Goal: Use online tool/utility

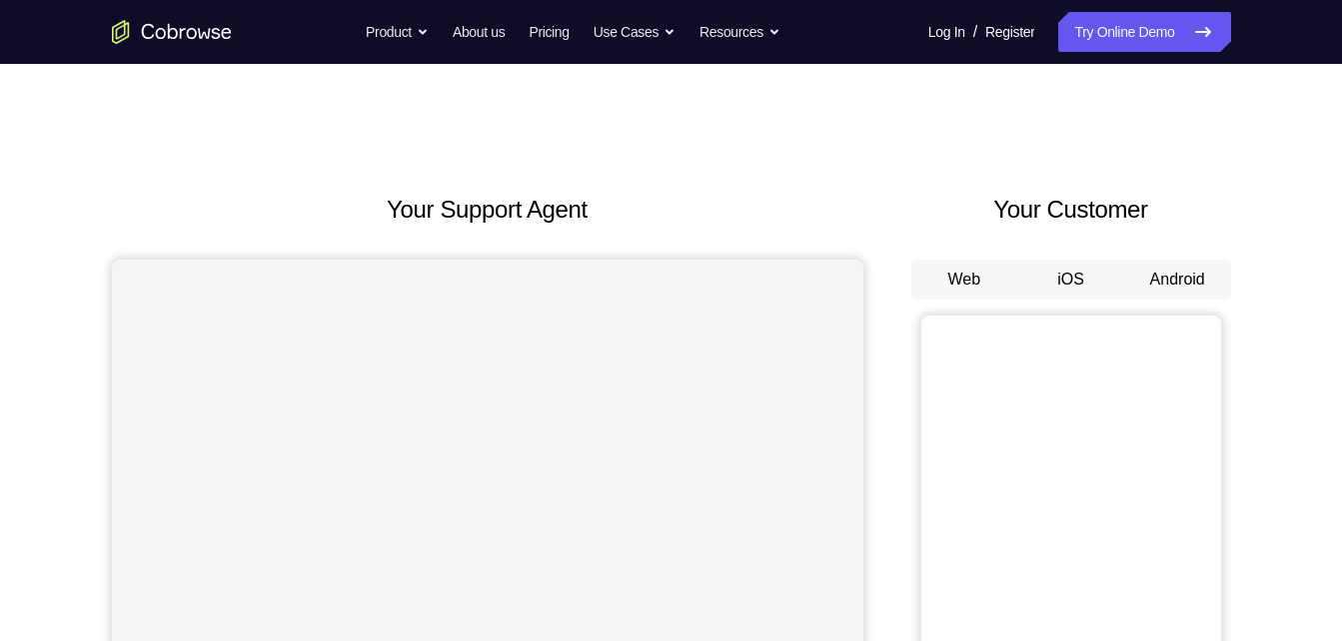
click at [1192, 275] on button "Android" at bounding box center [1177, 280] width 107 height 40
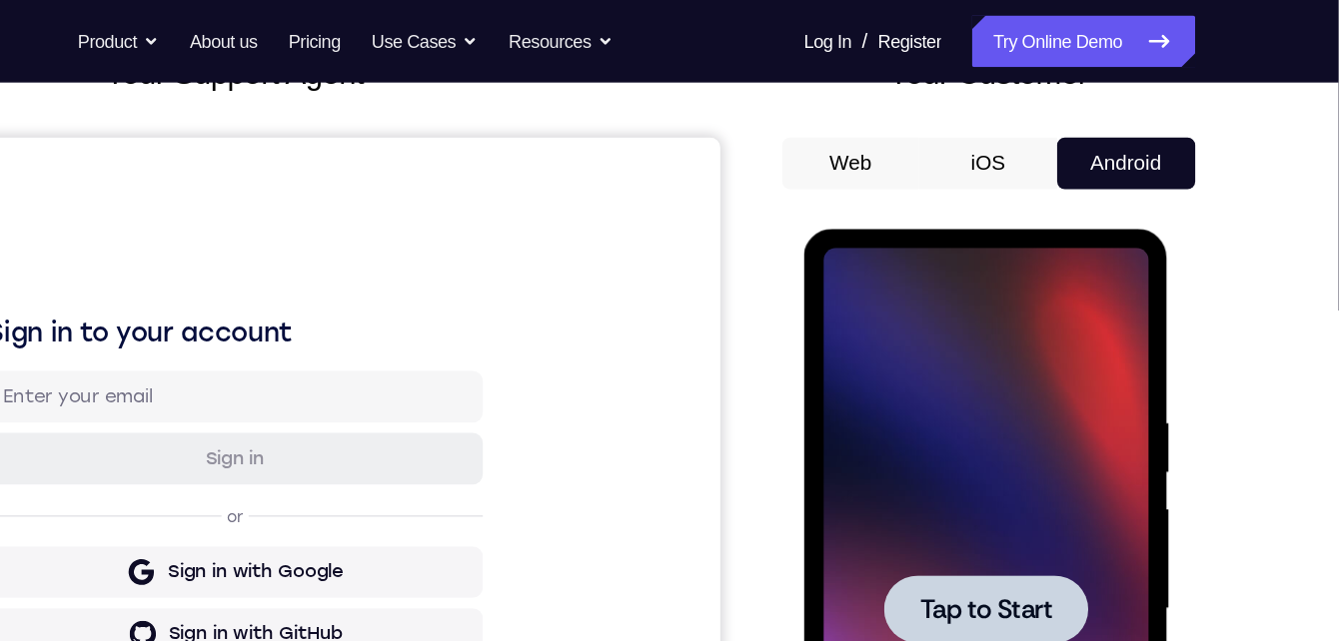
click at [913, 457] on div at bounding box center [944, 524] width 252 height 560
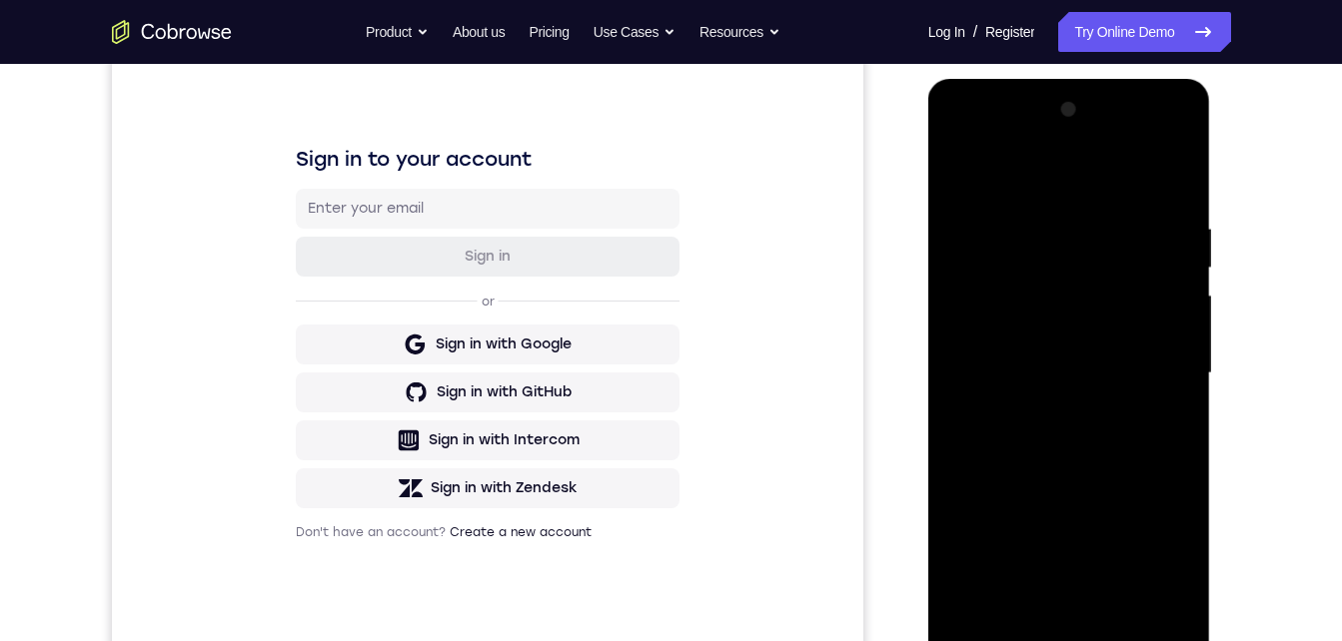
scroll to position [329, 0]
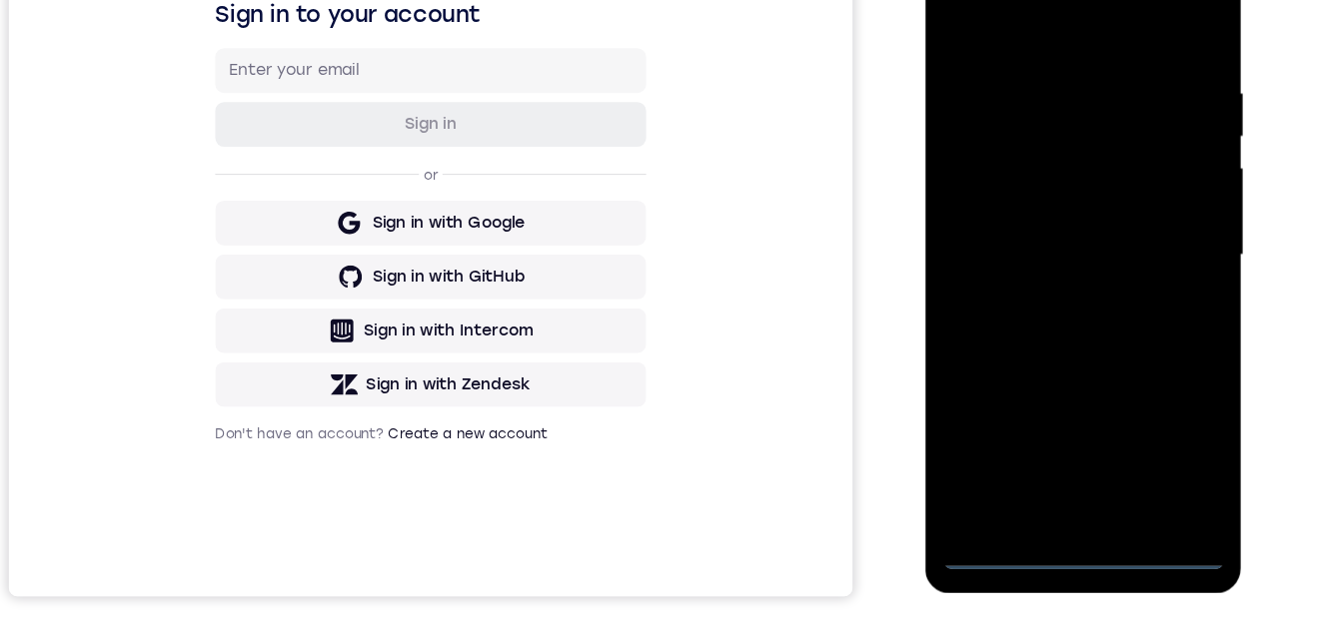
click at [1069, 480] on div at bounding box center [1066, 220] width 252 height 560
click at [1146, 393] on div at bounding box center [1066, 220] width 252 height 560
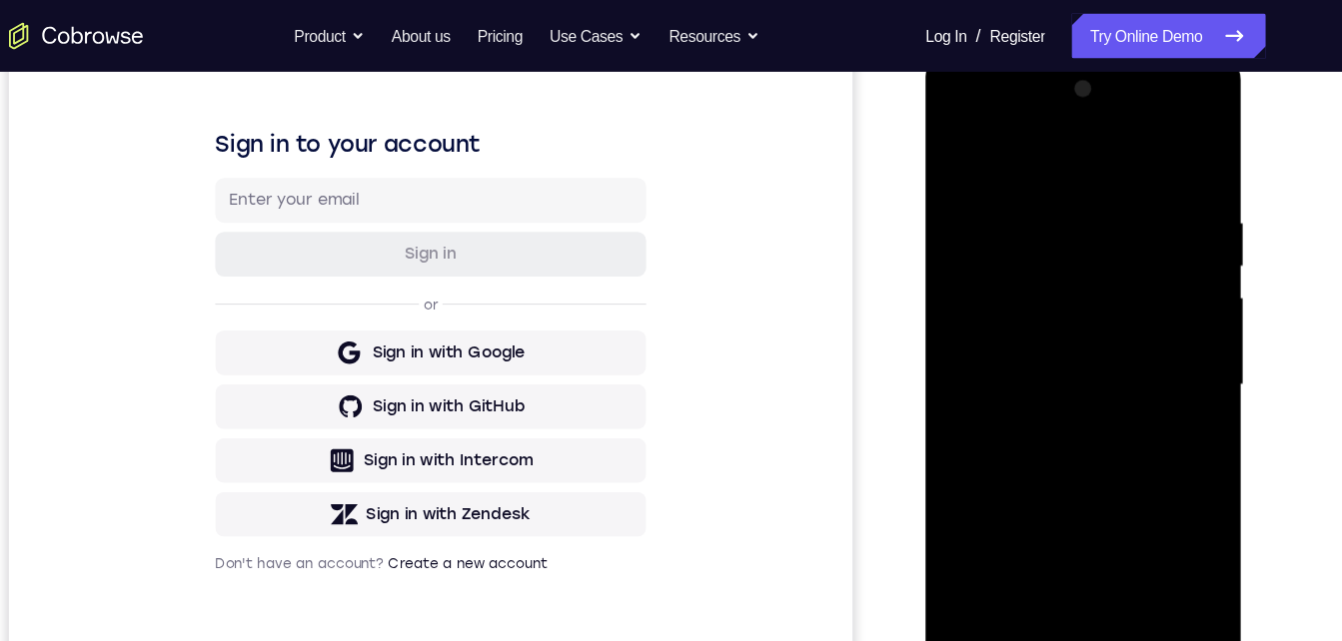
click at [978, 106] on div at bounding box center [1066, 350] width 252 height 560
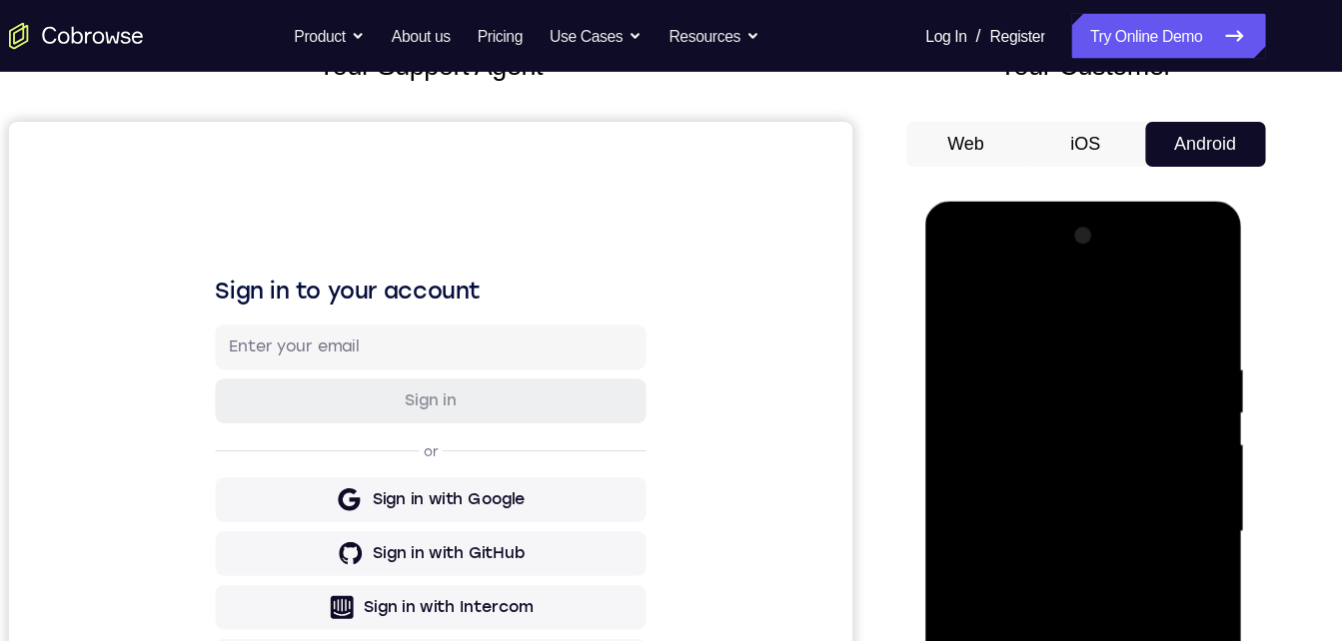
scroll to position [270, 0]
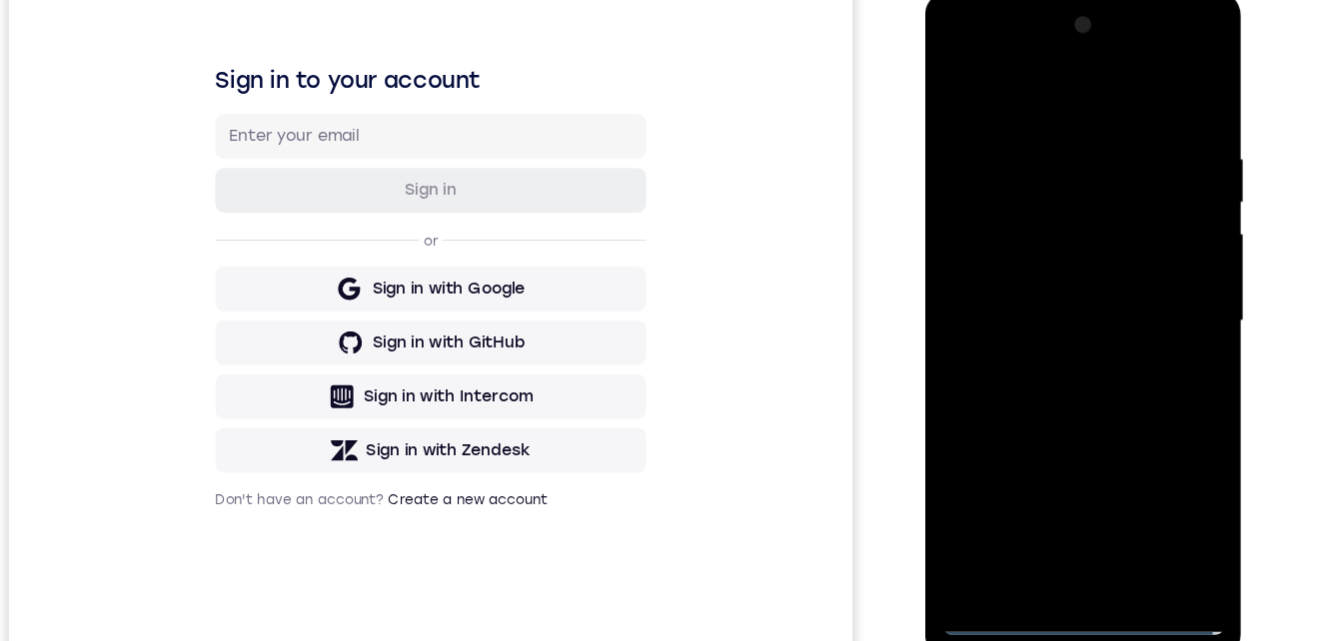
click at [1149, 262] on div at bounding box center [1066, 287] width 252 height 560
click at [1148, 287] on div at bounding box center [1066, 287] width 252 height 560
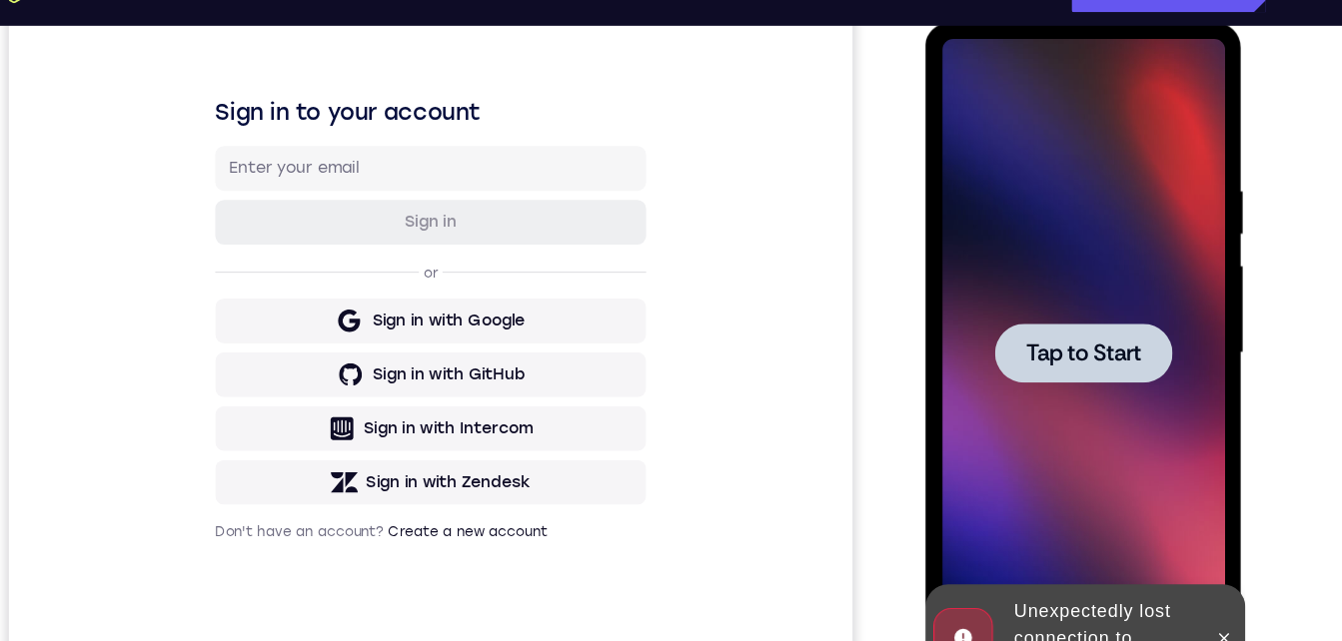
click at [1089, 319] on span "Tap to Start" at bounding box center [1066, 317] width 102 height 20
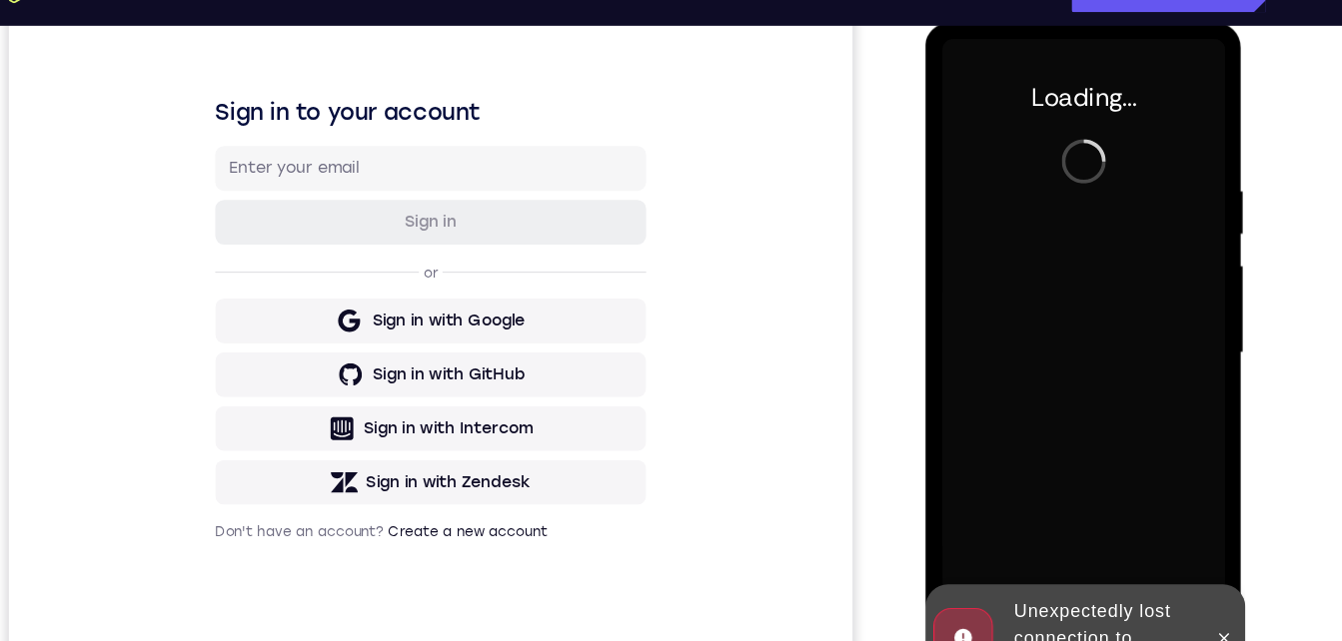
scroll to position [380, 0]
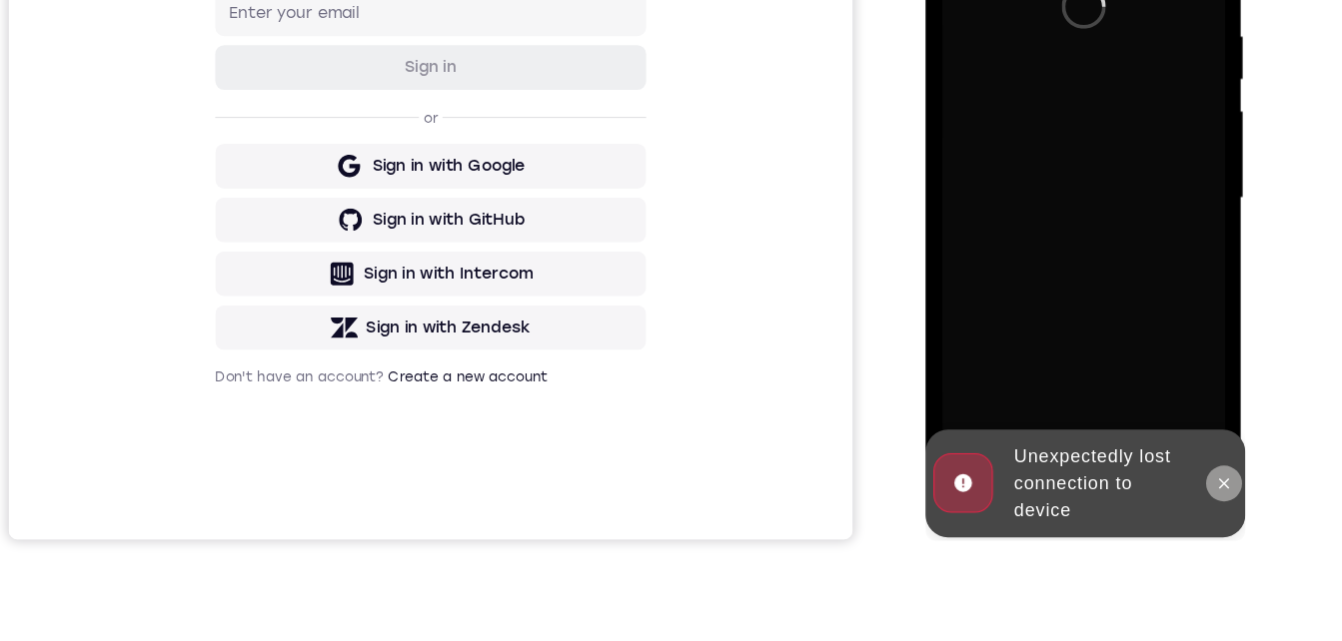
click at [1187, 415] on icon at bounding box center [1191, 417] width 16 height 16
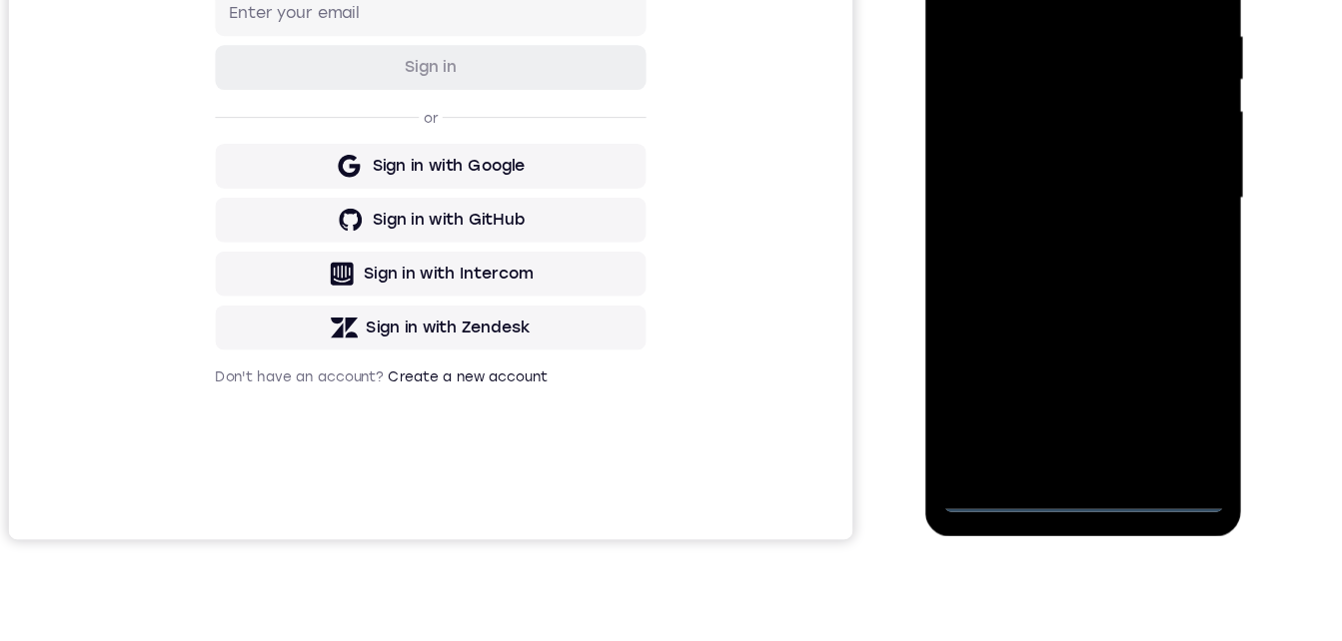
scroll to position [407, 0]
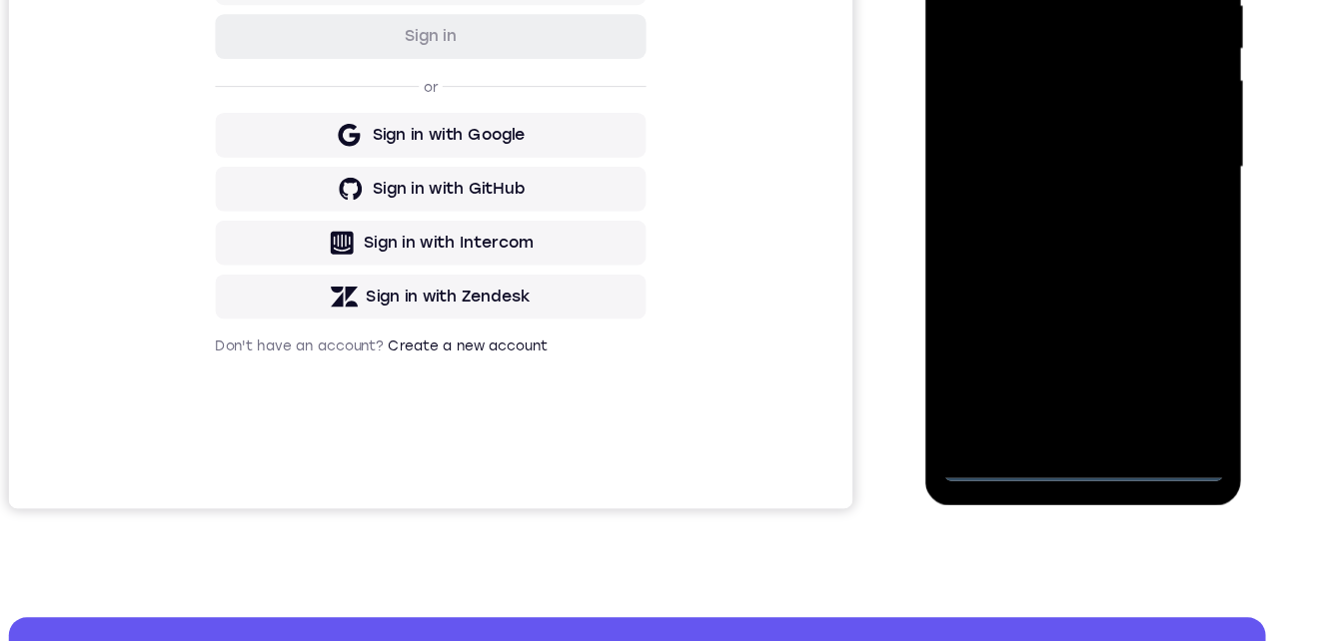
click at [1069, 398] on div at bounding box center [1066, 133] width 252 height 560
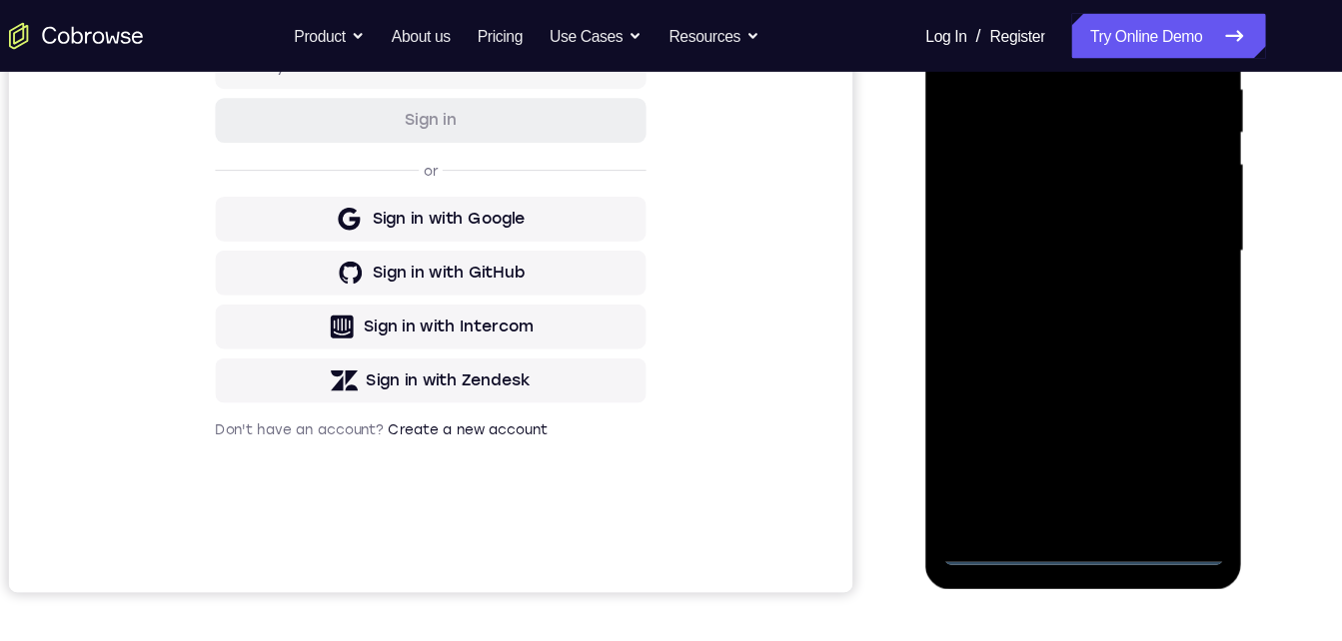
click at [1162, 388] on div at bounding box center [1066, 216] width 252 height 560
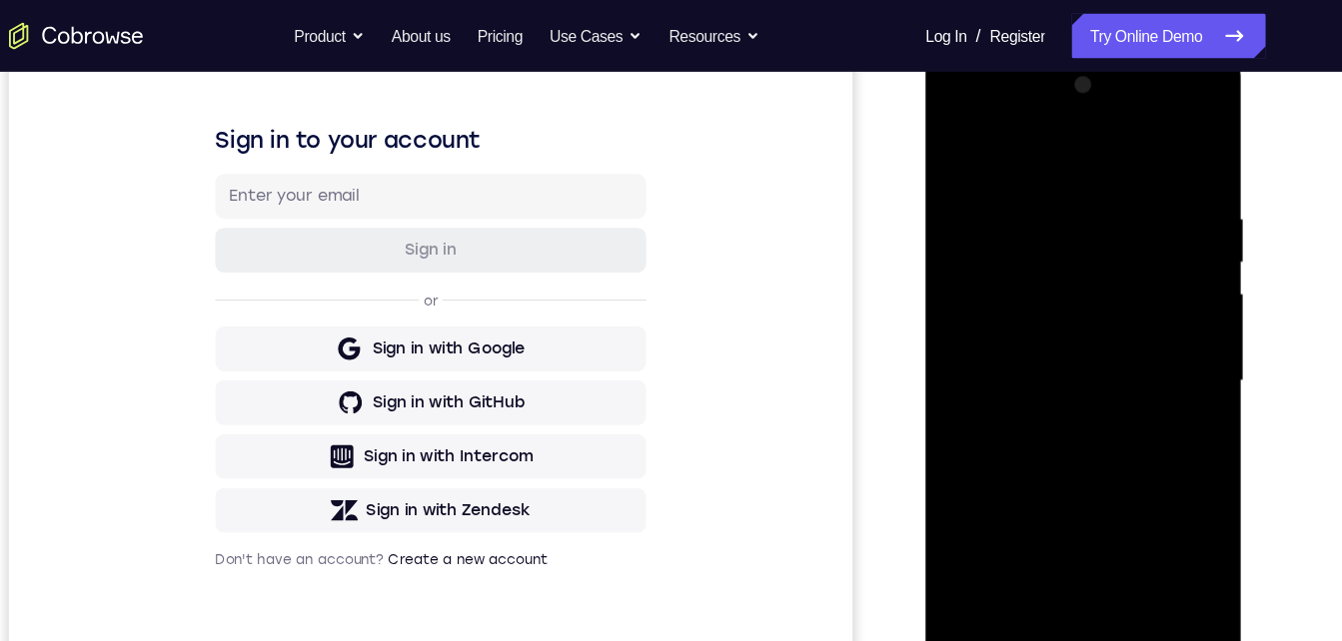
click at [1158, 527] on div at bounding box center [1066, 345] width 252 height 560
click at [973, 109] on div at bounding box center [1066, 345] width 252 height 560
click at [1149, 325] on div at bounding box center [1066, 345] width 252 height 560
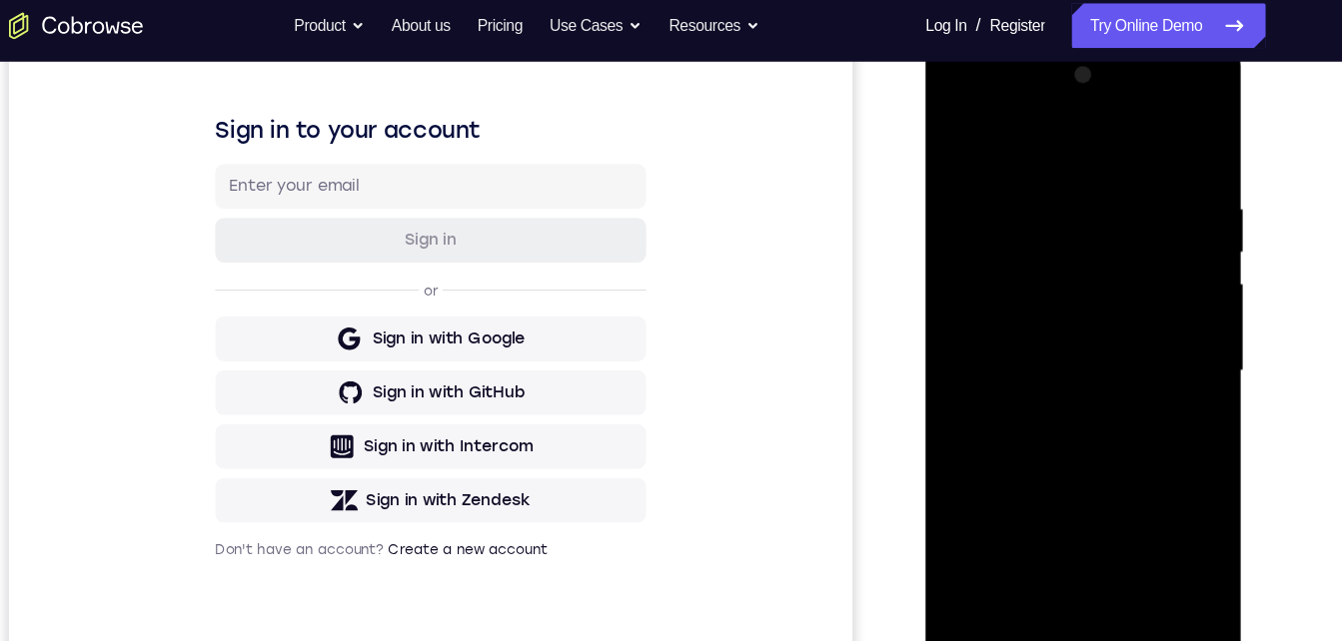
click at [1039, 368] on div at bounding box center [1066, 335] width 252 height 560
click at [1029, 315] on div at bounding box center [1066, 335] width 252 height 560
click at [1026, 293] on div at bounding box center [1066, 335] width 252 height 560
click at [1010, 331] on div at bounding box center [1066, 335] width 252 height 560
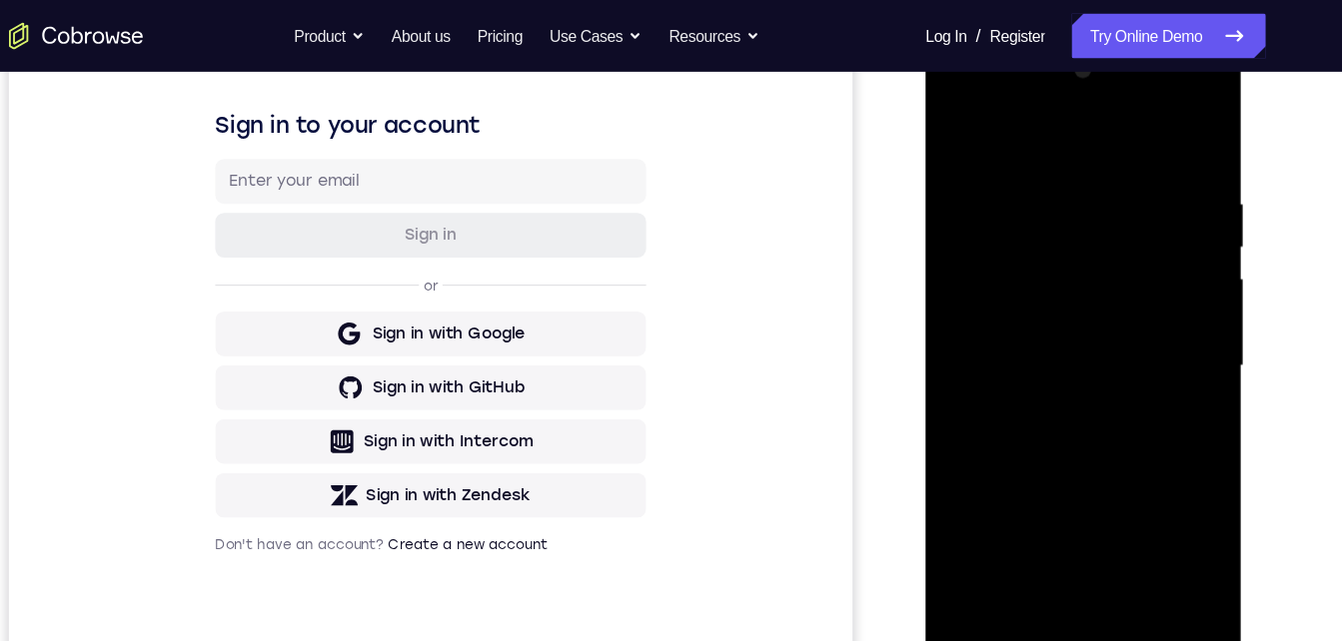
click at [1010, 400] on div at bounding box center [1066, 330] width 252 height 560
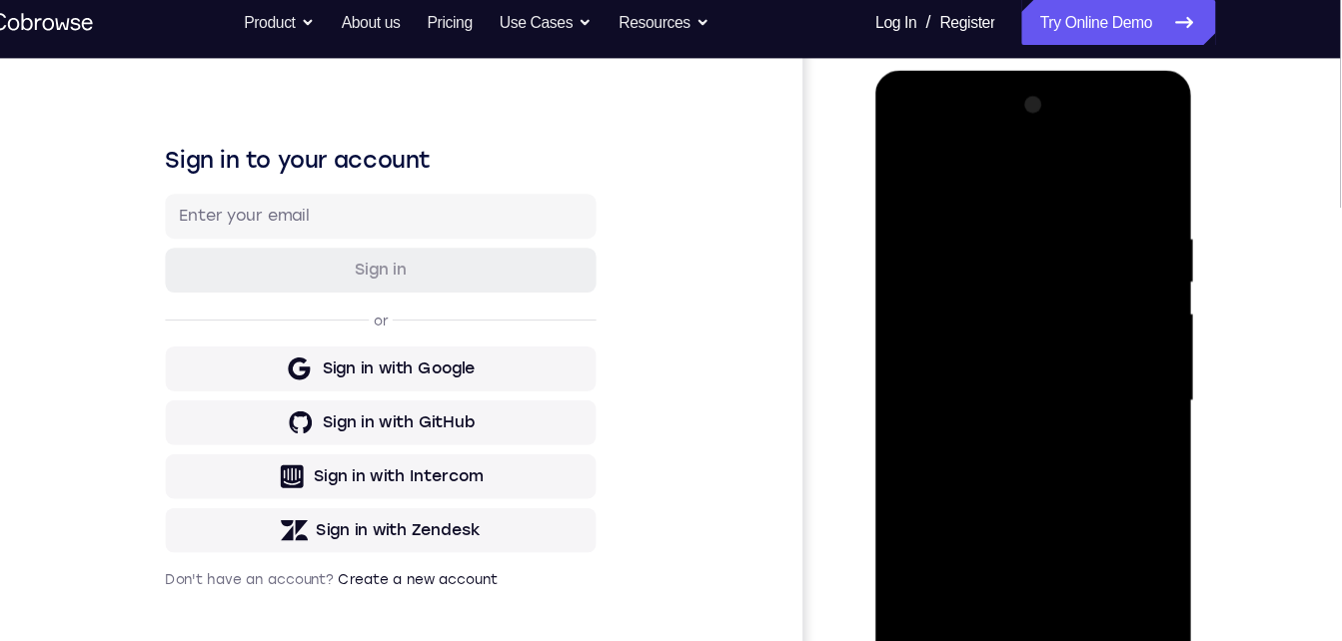
click at [988, 451] on div at bounding box center [1016, 365] width 252 height 560
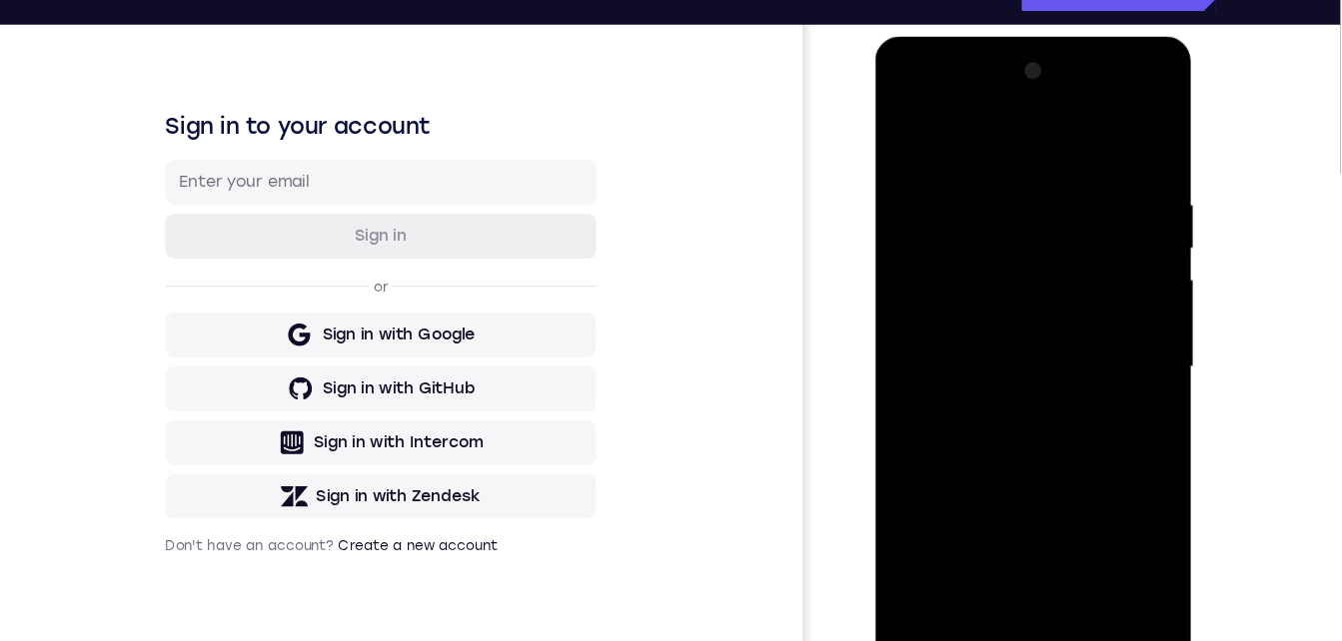
drag, startPoint x: 996, startPoint y: 131, endPoint x: 982, endPoint y: 61, distance: 71.3
click at [968, 37] on html "Online web based iOS Simulators and Android Emulators. Run iPhone, iPad, Mobile…" at bounding box center [1017, 336] width 285 height 599
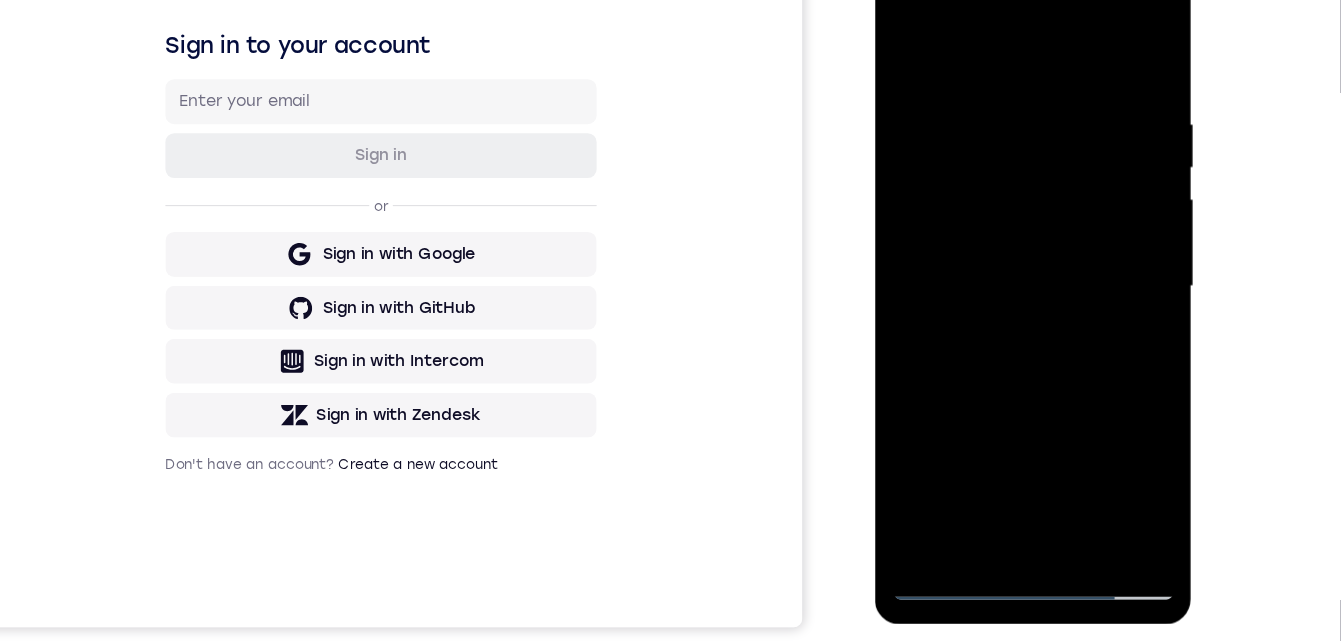
click at [1123, 43] on div at bounding box center [1016, 252] width 252 height 560
click at [1063, 494] on div at bounding box center [1016, 252] width 252 height 560
click at [1016, 353] on div at bounding box center [1016, 252] width 252 height 560
click at [1111, 187] on div at bounding box center [1016, 252] width 252 height 560
click at [915, 49] on div at bounding box center [1016, 252] width 252 height 560
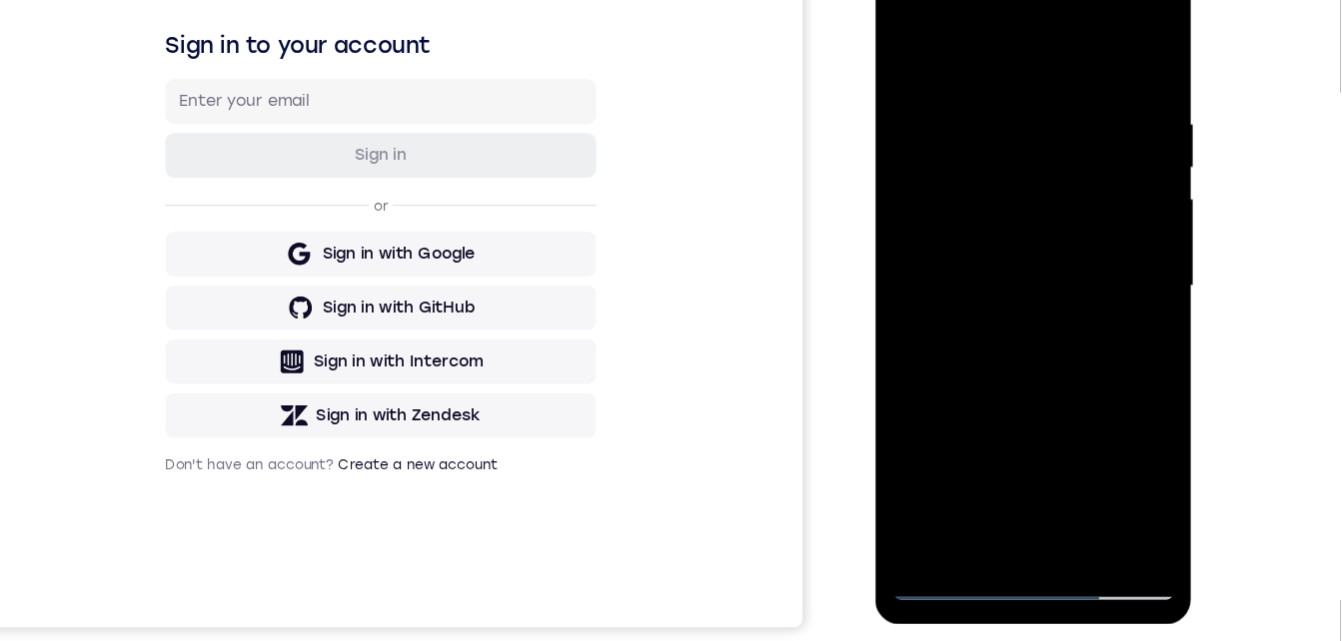
click at [915, 49] on div at bounding box center [1016, 252] width 252 height 560
drag, startPoint x: 995, startPoint y: 85, endPoint x: 931, endPoint y: 153, distance: 93.3
click at [931, 146] on div at bounding box center [1016, 252] width 252 height 560
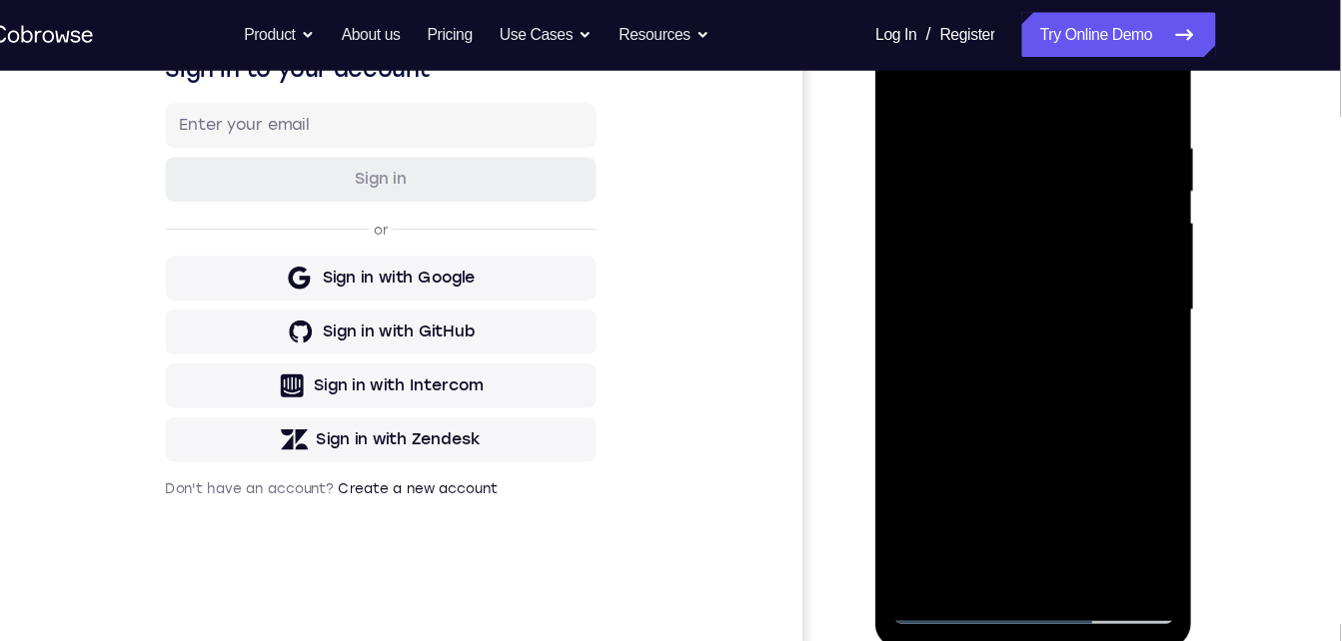
drag, startPoint x: 998, startPoint y: 398, endPoint x: 986, endPoint y: 108, distance: 290.0
click at [986, 103] on div at bounding box center [1016, 275] width 252 height 560
drag, startPoint x: 992, startPoint y: 383, endPoint x: 971, endPoint y: 77, distance: 306.5
click at [971, 73] on div at bounding box center [1016, 275] width 252 height 560
drag, startPoint x: 988, startPoint y: 297, endPoint x: 984, endPoint y: 90, distance: 206.9
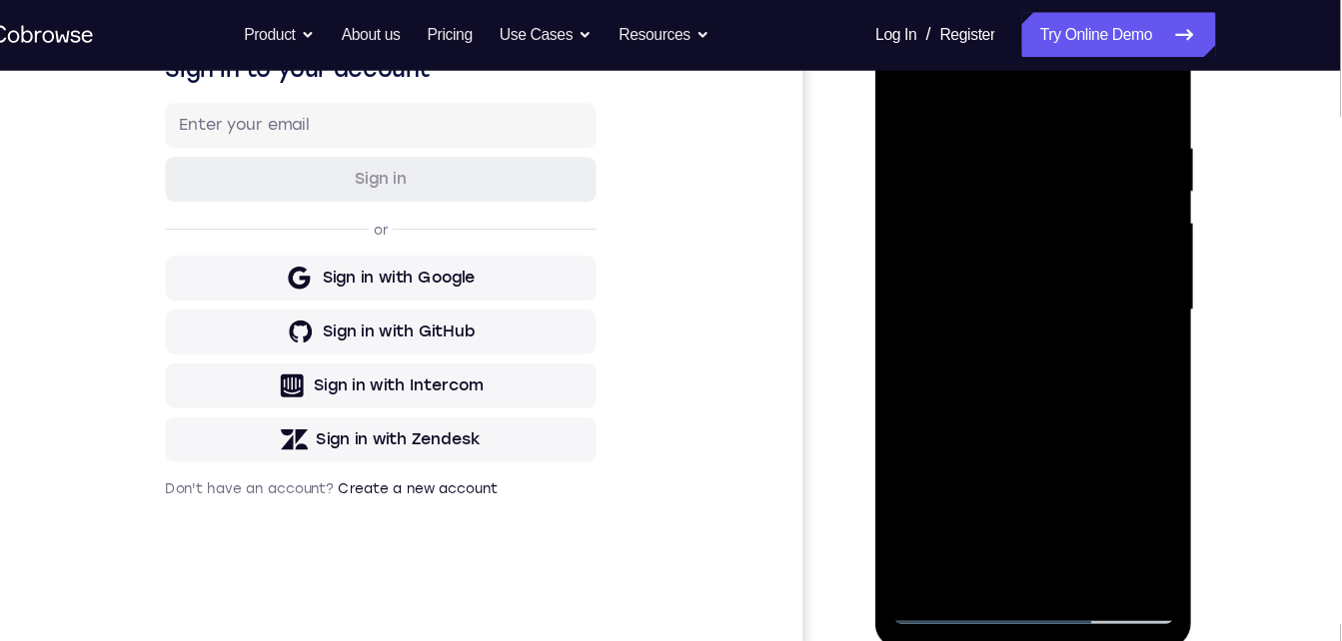
click at [986, 71] on div at bounding box center [1016, 275] width 252 height 560
click at [969, 512] on div at bounding box center [1016, 275] width 252 height 560
click at [994, 72] on div at bounding box center [1016, 275] width 252 height 560
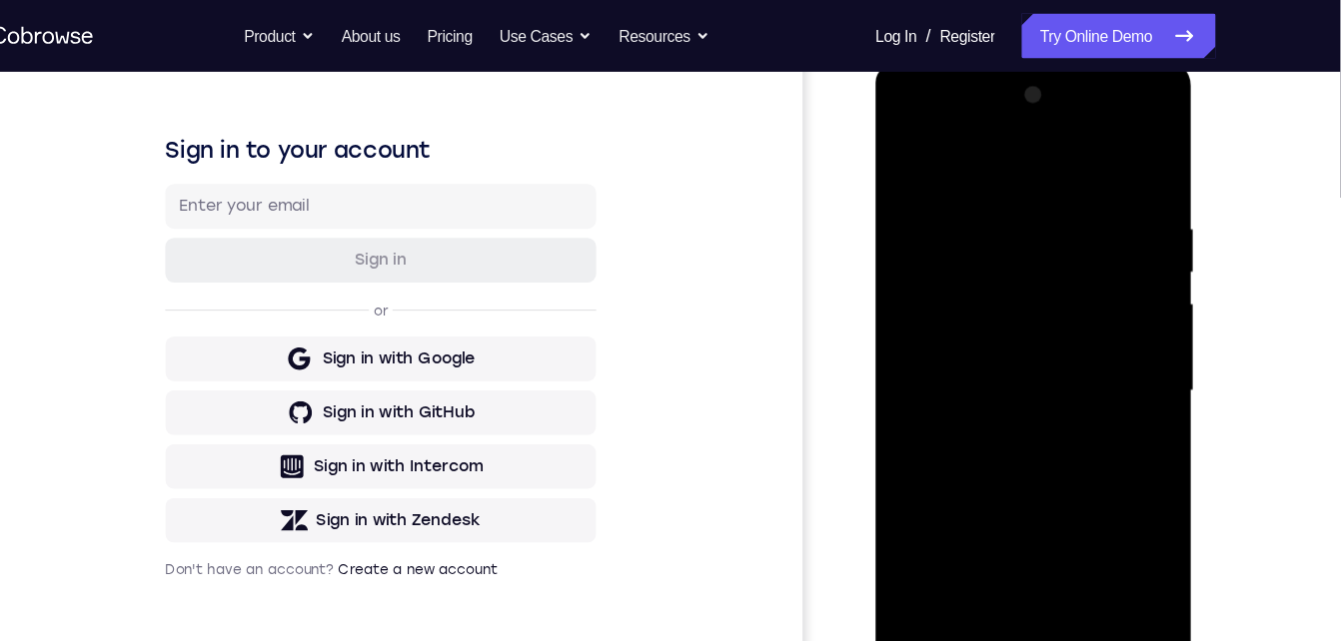
click at [905, 263] on div at bounding box center [1016, 355] width 252 height 560
click at [925, 259] on div at bounding box center [1016, 355] width 252 height 560
click at [975, 255] on div at bounding box center [1016, 355] width 252 height 560
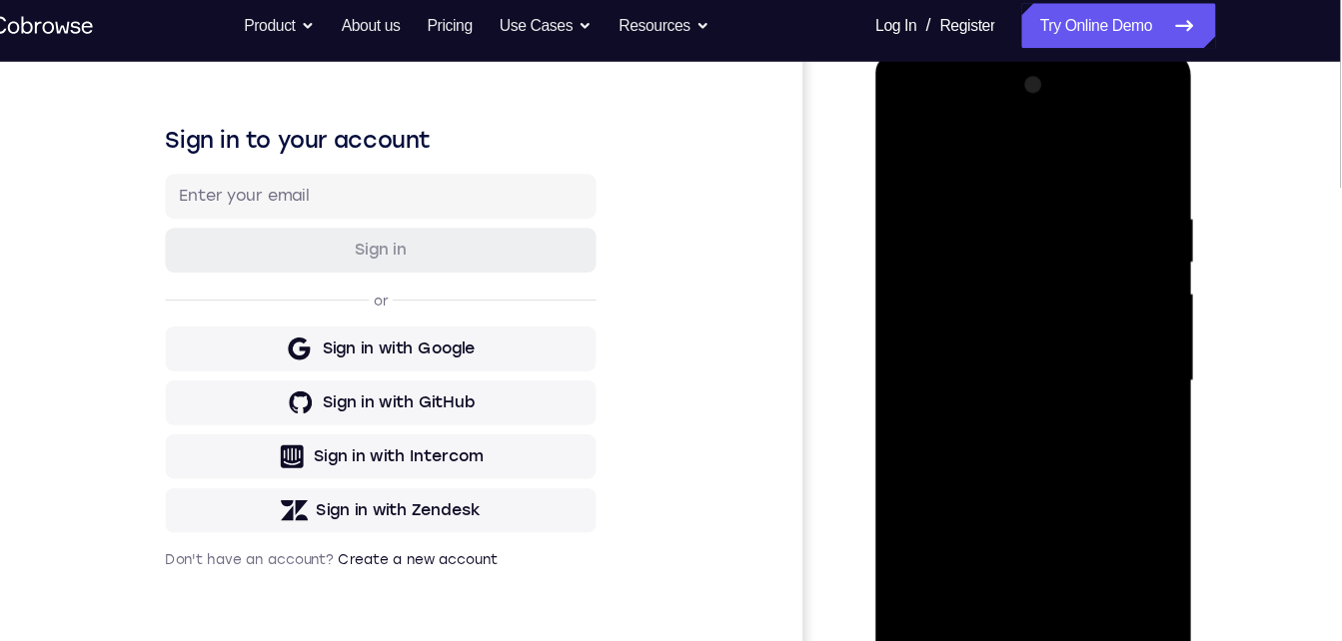
click at [946, 600] on div at bounding box center [1016, 345] width 252 height 560
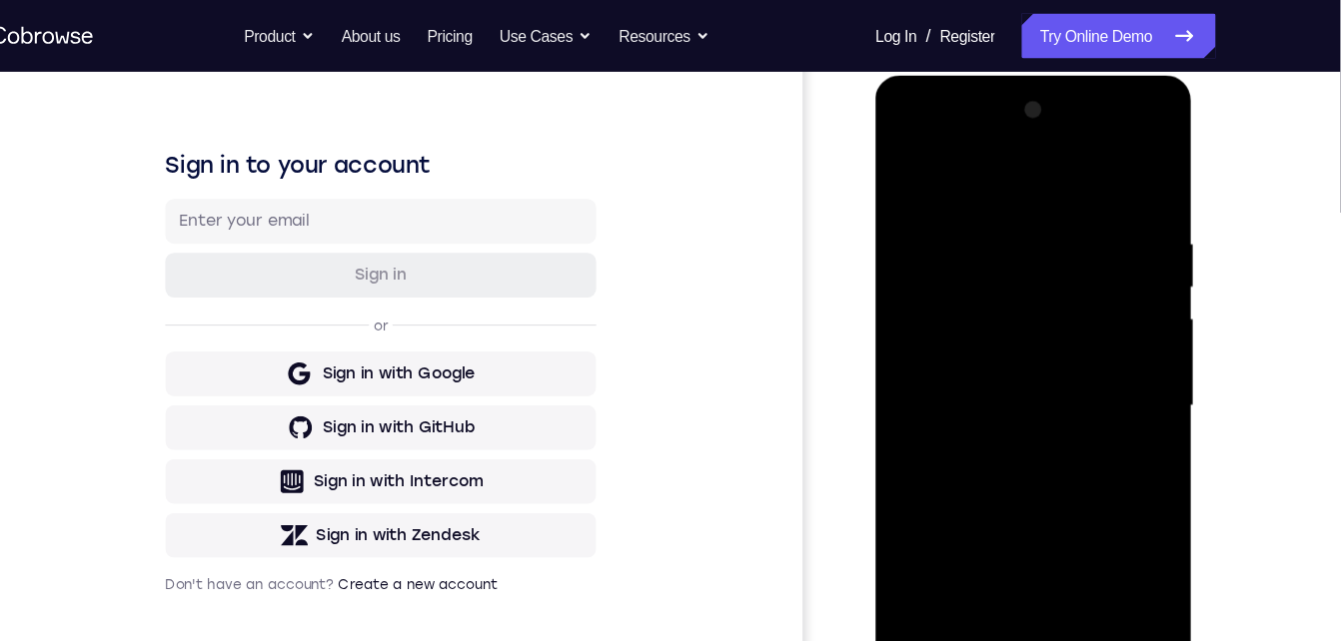
click at [1100, 134] on div at bounding box center [1016, 370] width 252 height 560
click at [1014, 211] on div at bounding box center [1016, 370] width 252 height 560
drag, startPoint x: 991, startPoint y: 300, endPoint x: 952, endPoint y: 478, distance: 182.1
click at [952, 478] on div at bounding box center [1016, 370] width 252 height 560
click at [924, 204] on div at bounding box center [1016, 370] width 252 height 560
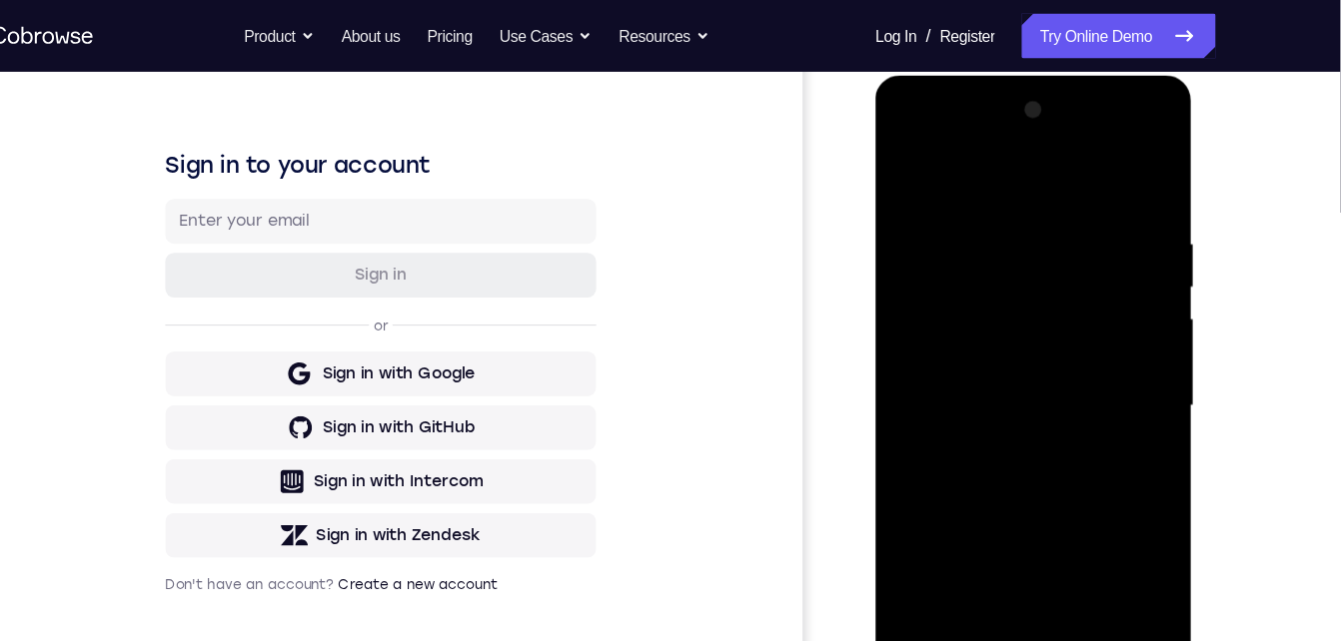
click at [924, 204] on div at bounding box center [1016, 370] width 252 height 560
click at [967, 604] on div at bounding box center [1016, 370] width 252 height 560
click at [999, 166] on div at bounding box center [1016, 370] width 252 height 560
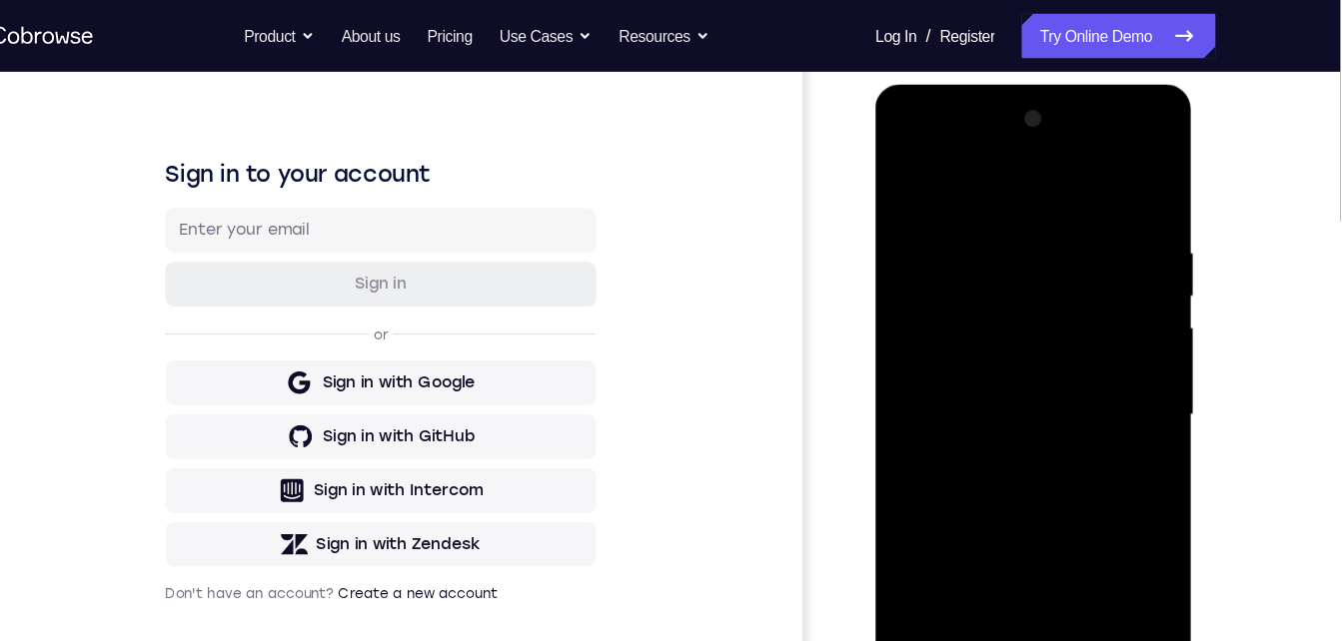
click at [987, 271] on div at bounding box center [1016, 379] width 252 height 560
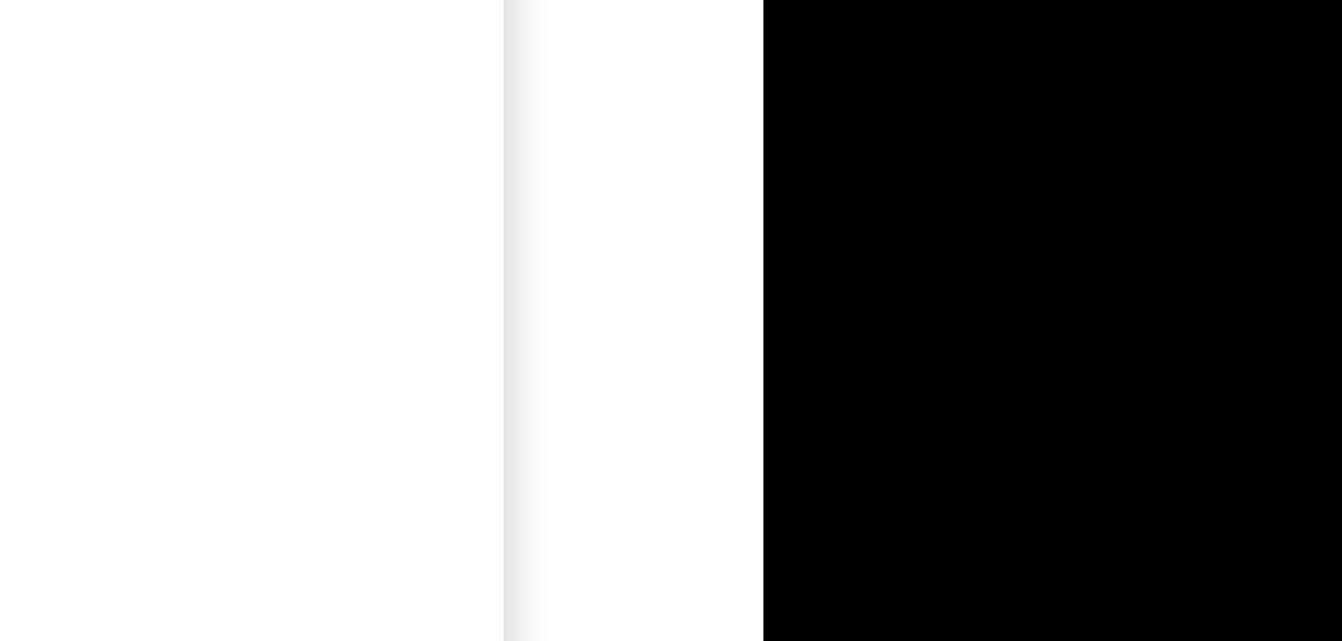
click at [818, 258] on div at bounding box center [904, 27] width 252 height 560
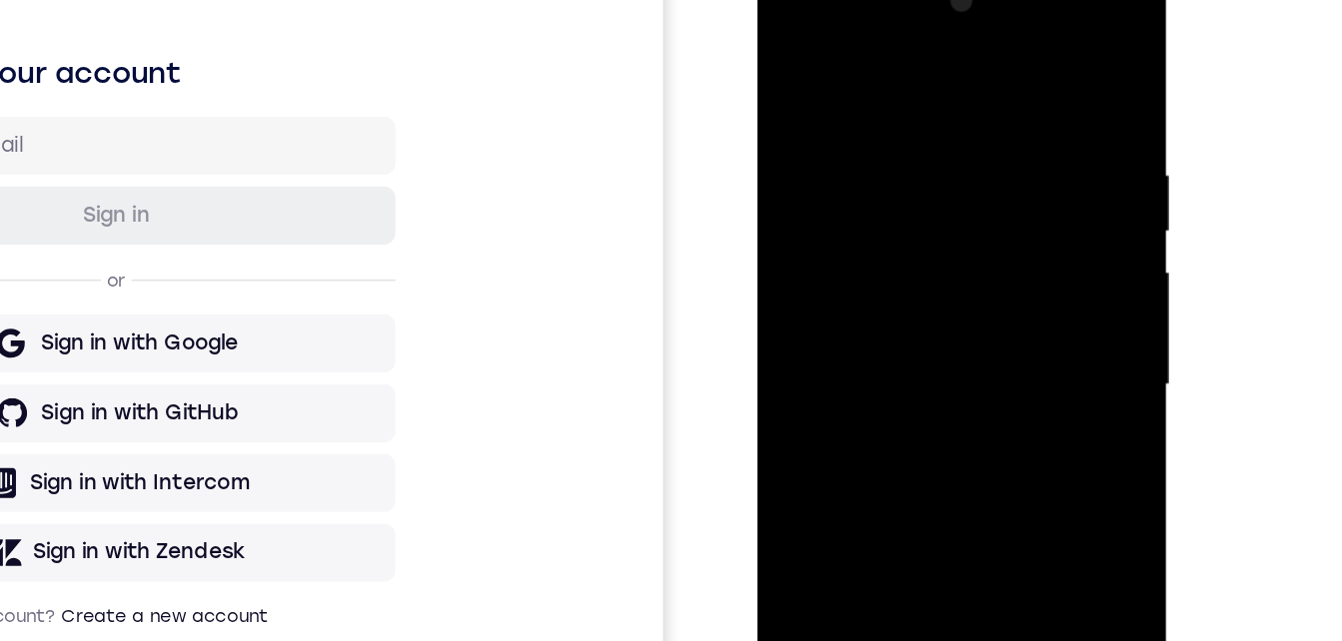
drag, startPoint x: 923, startPoint y: 312, endPoint x: 915, endPoint y: 427, distance: 115.2
click at [917, 433] on div at bounding box center [898, 252] width 252 height 560
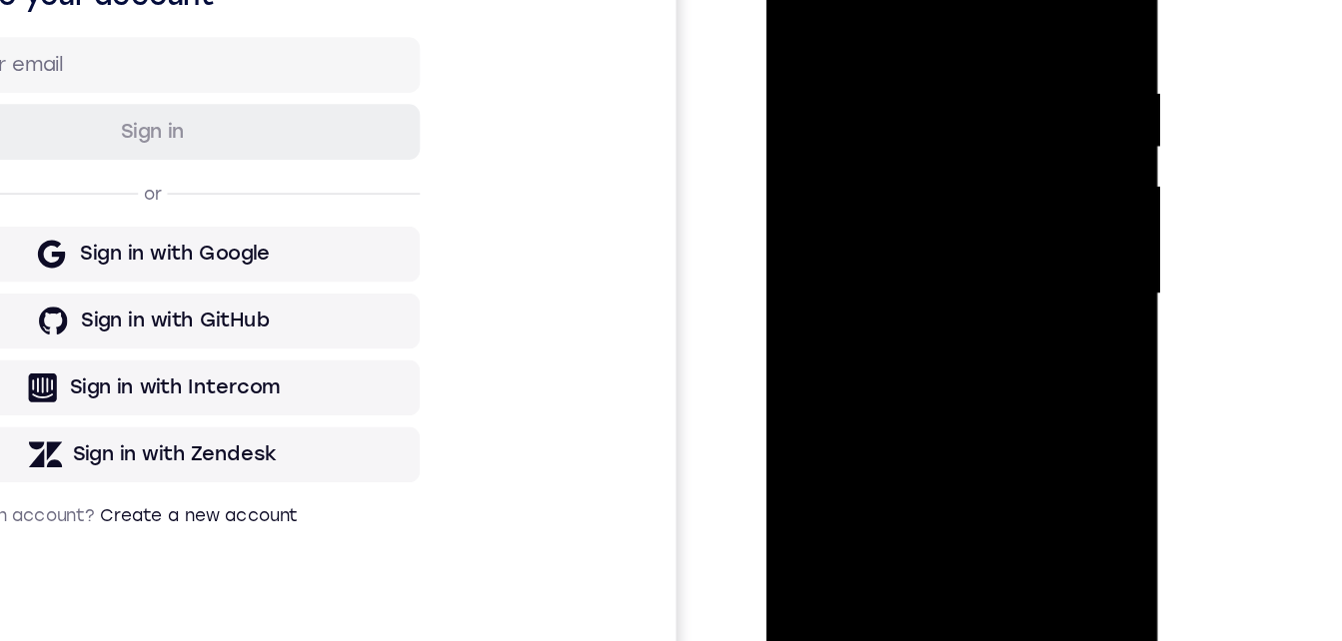
drag, startPoint x: 937, startPoint y: 290, endPoint x: 920, endPoint y: 99, distance: 191.6
click at [920, 89] on div at bounding box center [907, 180] width 252 height 560
drag, startPoint x: 900, startPoint y: 100, endPoint x: 899, endPoint y: 90, distance: 10.0
click at [899, 90] on div at bounding box center [907, 180] width 252 height 560
drag, startPoint x: 916, startPoint y: 284, endPoint x: 914, endPoint y: 101, distance: 182.9
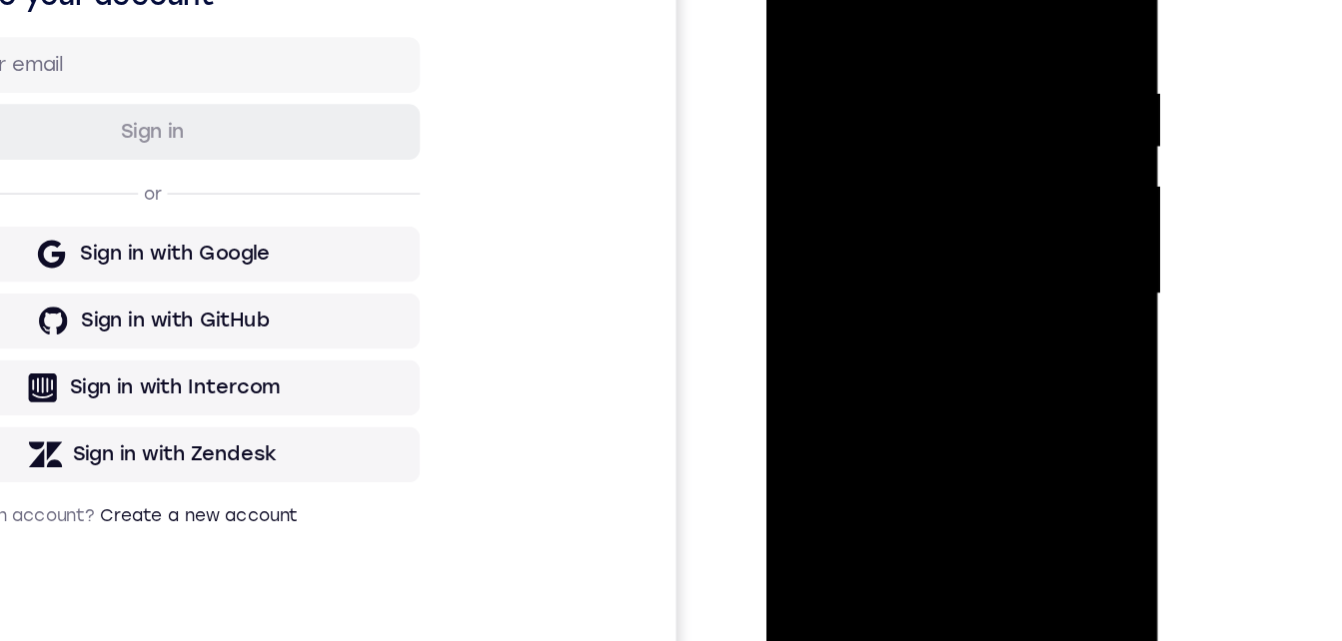
click at [915, 100] on div at bounding box center [907, 180] width 252 height 560
drag, startPoint x: 922, startPoint y: 264, endPoint x: 898, endPoint y: 77, distance: 188.4
click at [898, 77] on div at bounding box center [907, 180] width 252 height 560
drag, startPoint x: 881, startPoint y: 74, endPoint x: 875, endPoint y: 46, distance: 28.6
click at [881, 22] on div at bounding box center [907, 180] width 252 height 560
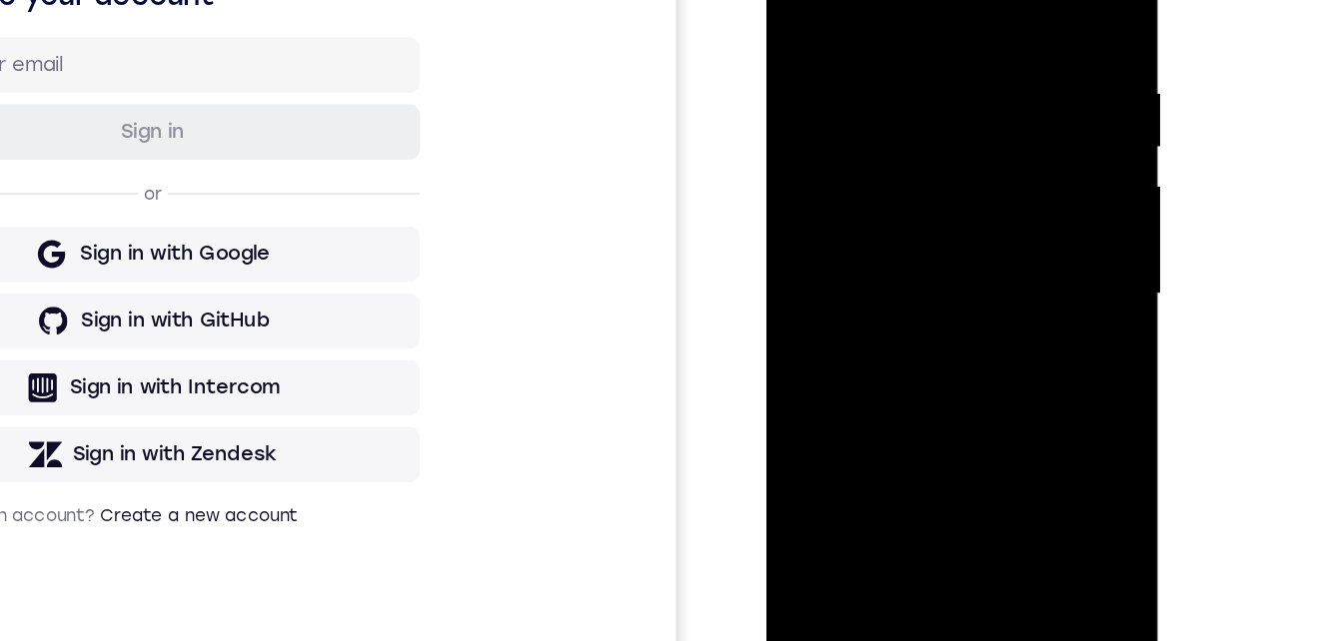
drag, startPoint x: 879, startPoint y: 214, endPoint x: 877, endPoint y: 40, distance: 173.9
click at [876, 33] on div at bounding box center [907, 180] width 252 height 560
drag, startPoint x: 894, startPoint y: 272, endPoint x: 884, endPoint y: 13, distance: 259.0
click at [884, 13] on div at bounding box center [907, 180] width 252 height 560
drag, startPoint x: 879, startPoint y: 324, endPoint x: 845, endPoint y: 178, distance: 149.8
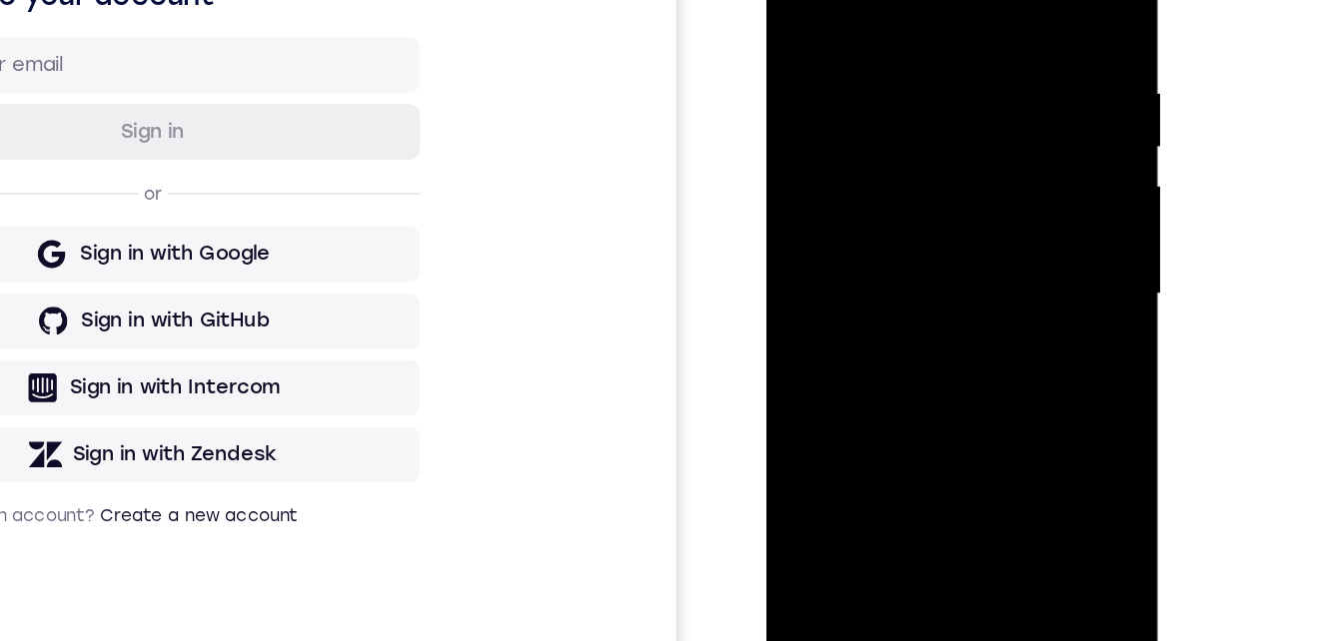
drag, startPoint x: 845, startPoint y: 178, endPoint x: 867, endPoint y: -10, distance: 189.1
click at [868, 0] on div at bounding box center [907, 180] width 252 height 560
drag, startPoint x: 866, startPoint y: 226, endPoint x: 858, endPoint y: 121, distance: 105.2
click at [850, 39] on div at bounding box center [907, 180] width 252 height 560
drag, startPoint x: 889, startPoint y: 273, endPoint x: 889, endPoint y: 66, distance: 206.8
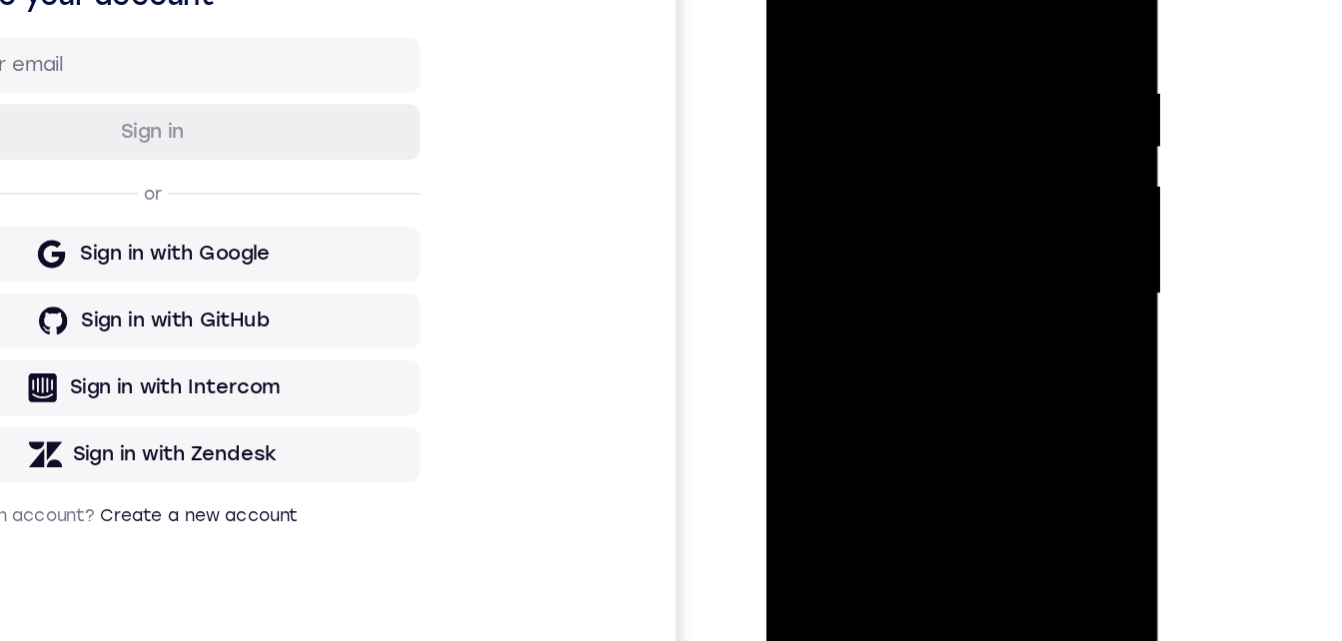
click at [889, 64] on div at bounding box center [907, 180] width 252 height 560
drag, startPoint x: 893, startPoint y: 318, endPoint x: 885, endPoint y: 148, distance: 170.0
click at [885, 148] on div at bounding box center [907, 180] width 252 height 560
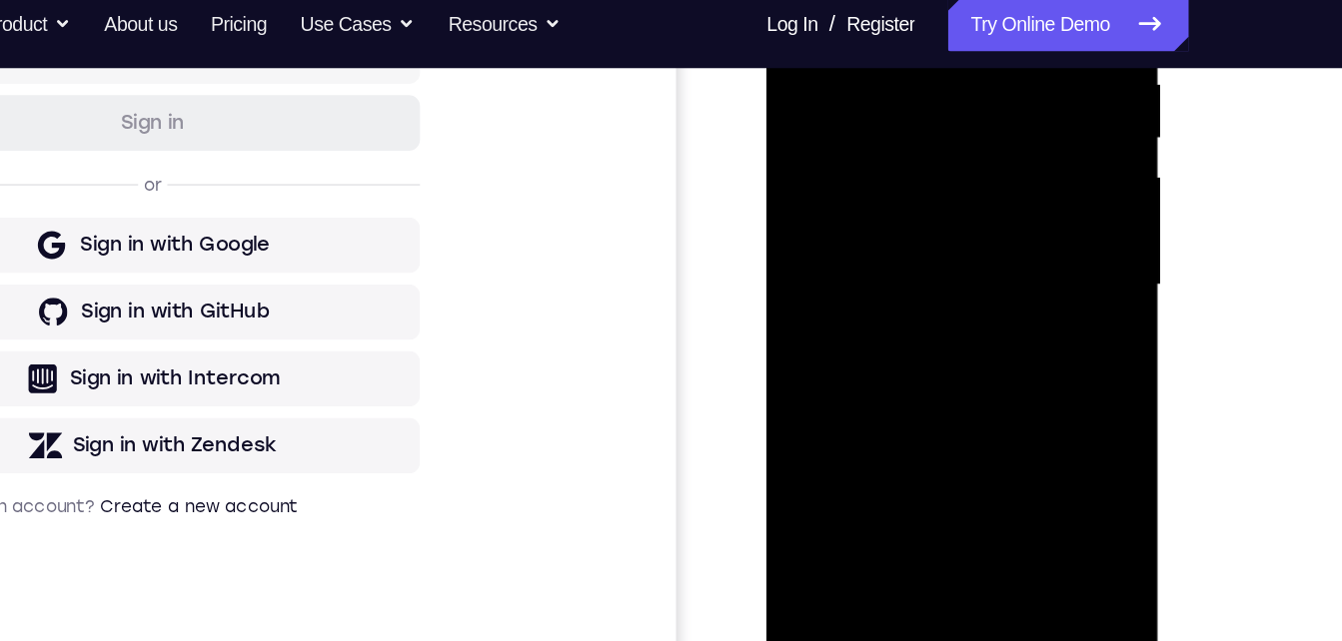
drag, startPoint x: 904, startPoint y: 77, endPoint x: 896, endPoint y: 307, distance: 229.9
click at [899, 316] on div at bounding box center [907, 170] width 252 height 560
drag, startPoint x: 904, startPoint y: 174, endPoint x: 914, endPoint y: 344, distance: 170.1
click at [914, 344] on div at bounding box center [907, 170] width 252 height 560
click at [893, 382] on div at bounding box center [907, 170] width 252 height 560
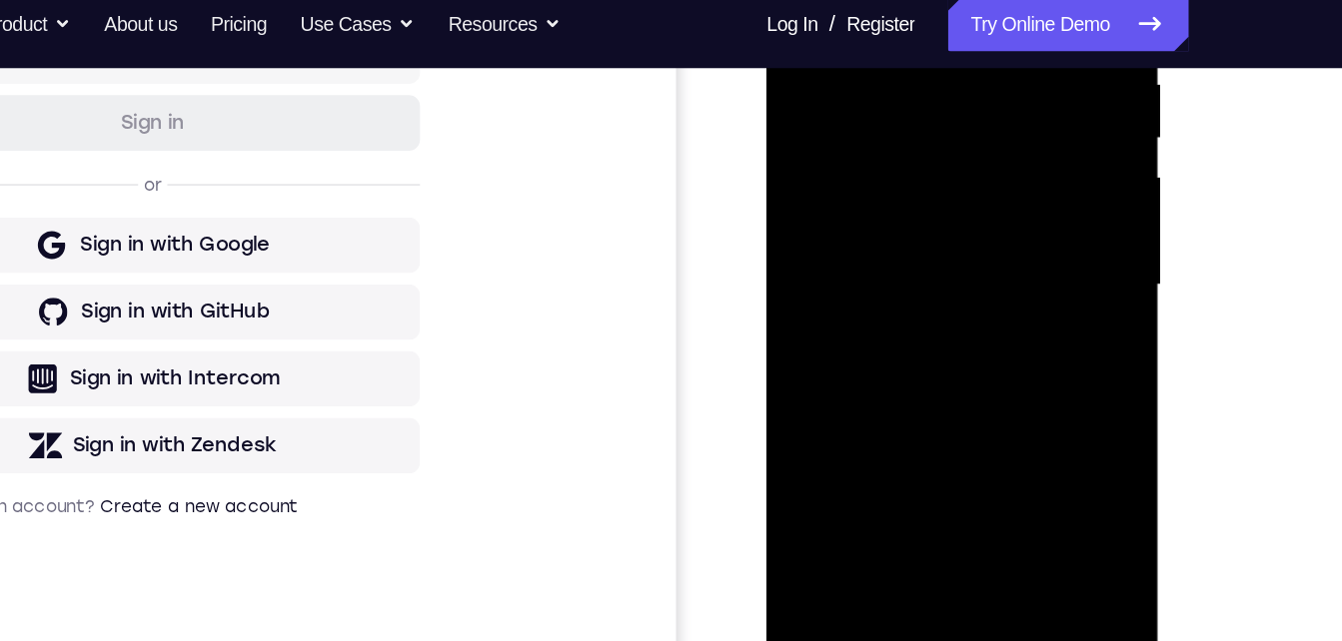
drag, startPoint x: 905, startPoint y: 319, endPoint x: 904, endPoint y: 344, distance: 25.0
click at [905, 351] on div at bounding box center [907, 170] width 252 height 560
drag, startPoint x: 905, startPoint y: 133, endPoint x: 888, endPoint y: 277, distance: 144.9
click at [889, 279] on div at bounding box center [907, 170] width 252 height 560
click at [932, 36] on div at bounding box center [907, 170] width 252 height 560
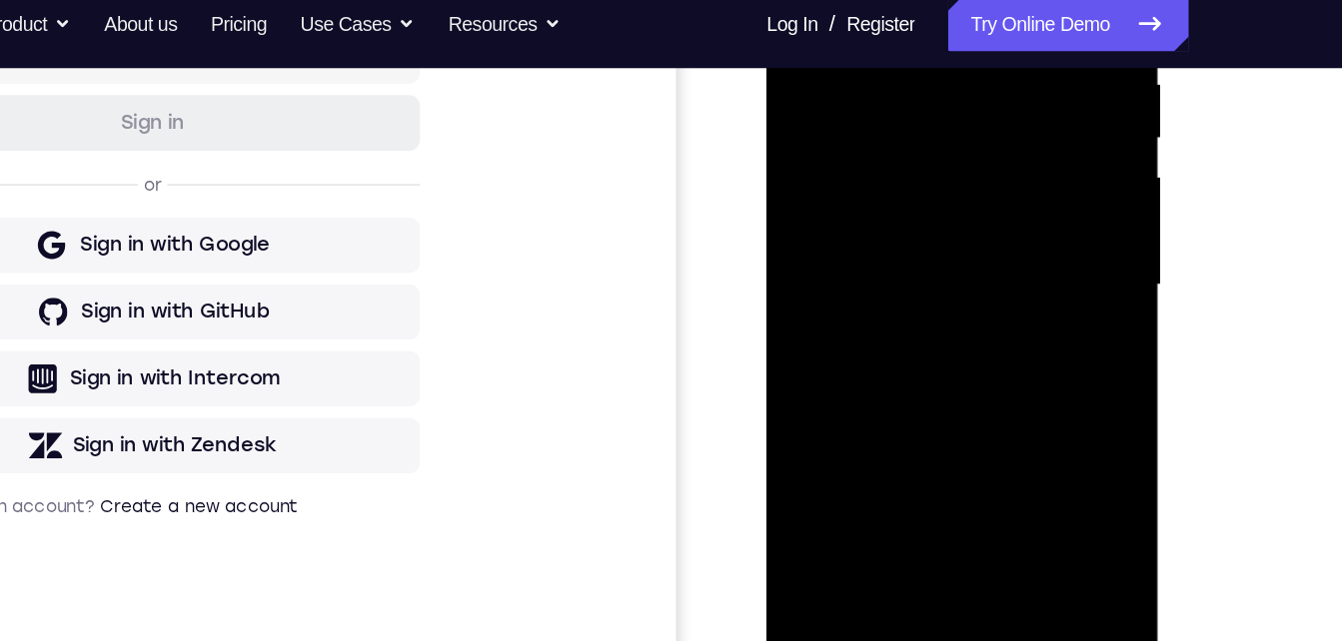
drag, startPoint x: 922, startPoint y: 90, endPoint x: 885, endPoint y: 282, distance: 195.4
click at [886, 286] on div at bounding box center [907, 170] width 252 height 560
drag, startPoint x: 882, startPoint y: 93, endPoint x: 881, endPoint y: 334, distance: 240.8
click at [882, 336] on div at bounding box center [907, 170] width 252 height 560
click at [877, 438] on div at bounding box center [907, 170] width 252 height 560
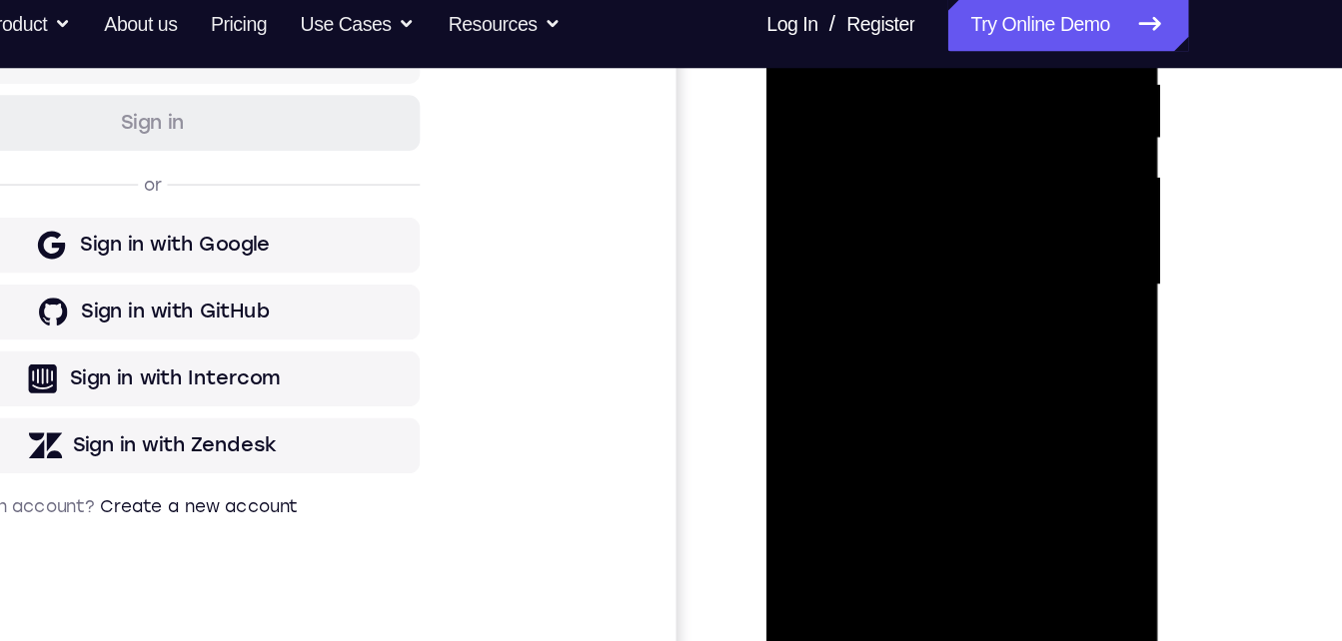
scroll to position [321, 0]
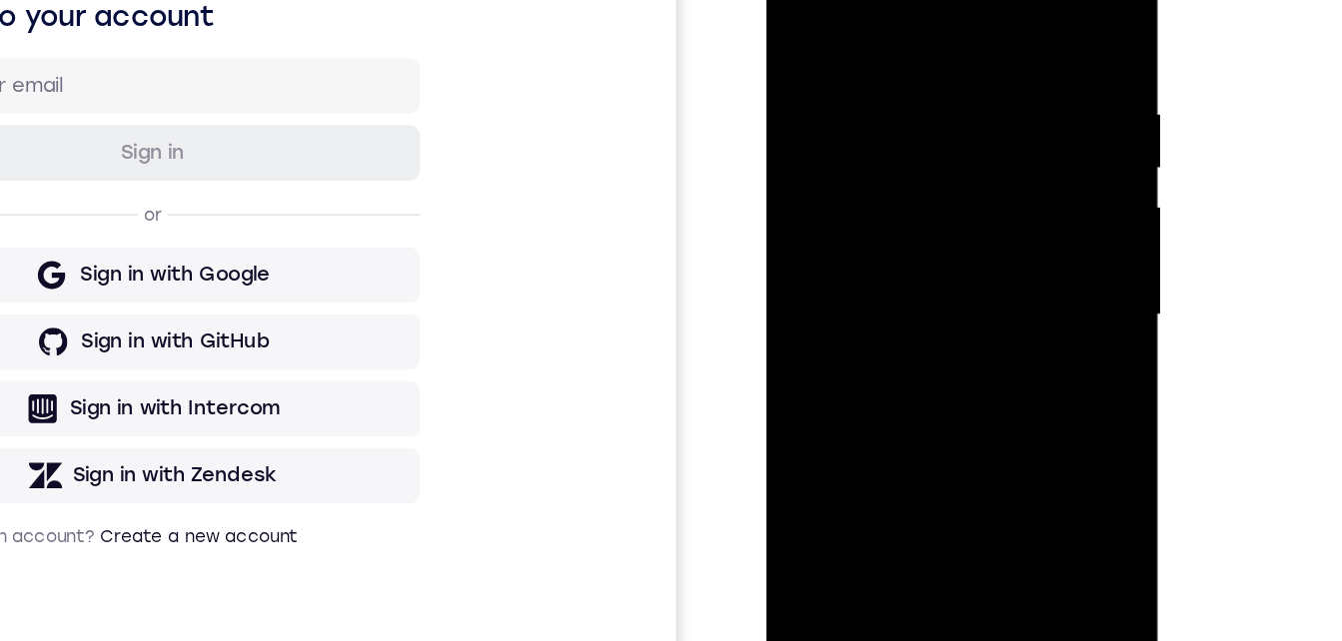
drag, startPoint x: 880, startPoint y: 153, endPoint x: 870, endPoint y: 444, distance: 290.9
click at [870, 444] on div at bounding box center [907, 201] width 252 height 560
drag, startPoint x: 866, startPoint y: 210, endPoint x: 848, endPoint y: 473, distance: 263.4
click at [848, 473] on div at bounding box center [907, 201] width 252 height 560
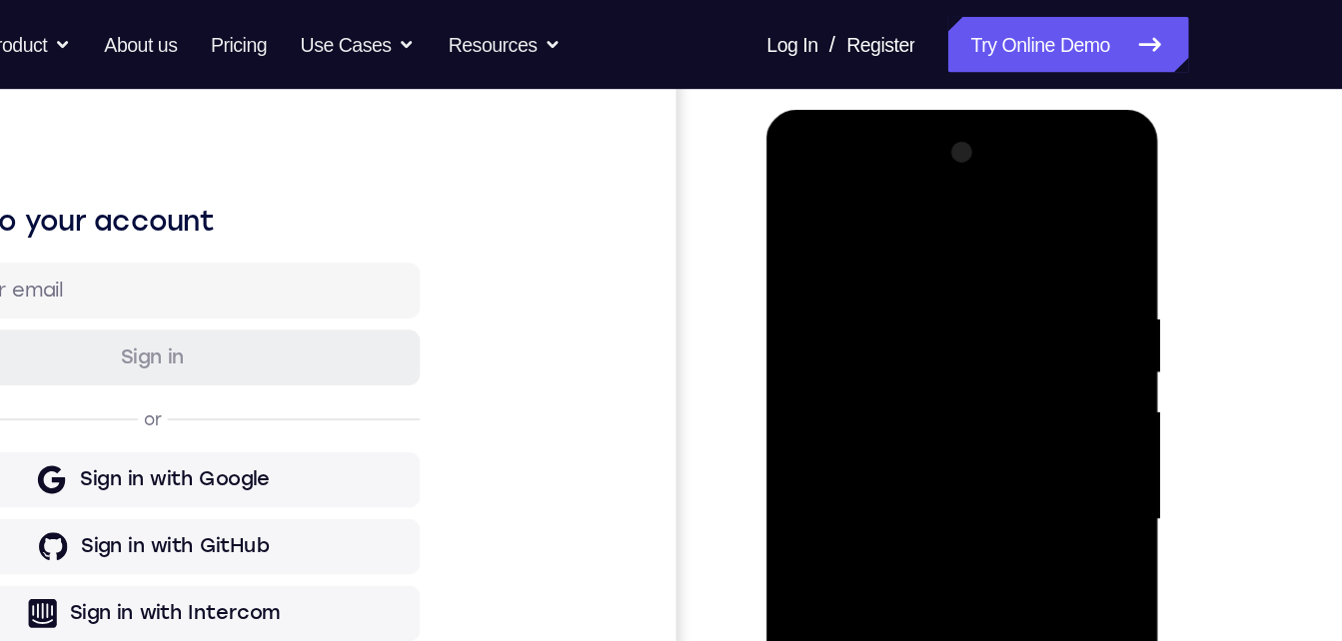
drag, startPoint x: 916, startPoint y: 322, endPoint x: 901, endPoint y: 551, distance: 229.3
click at [901, 551] on div at bounding box center [907, 405] width 252 height 560
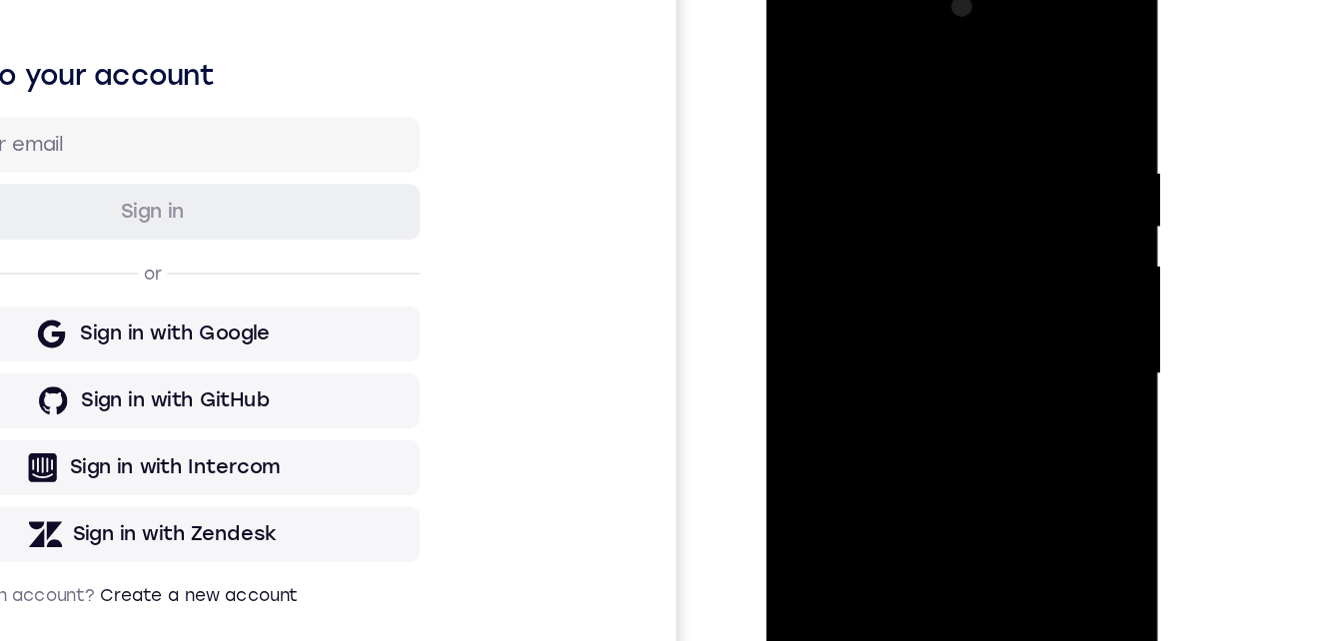
click at [866, 94] on div at bounding box center [907, 259] width 252 height 560
click at [988, 486] on div at bounding box center [907, 259] width 252 height 560
click at [1018, 226] on div at bounding box center [907, 259] width 252 height 560
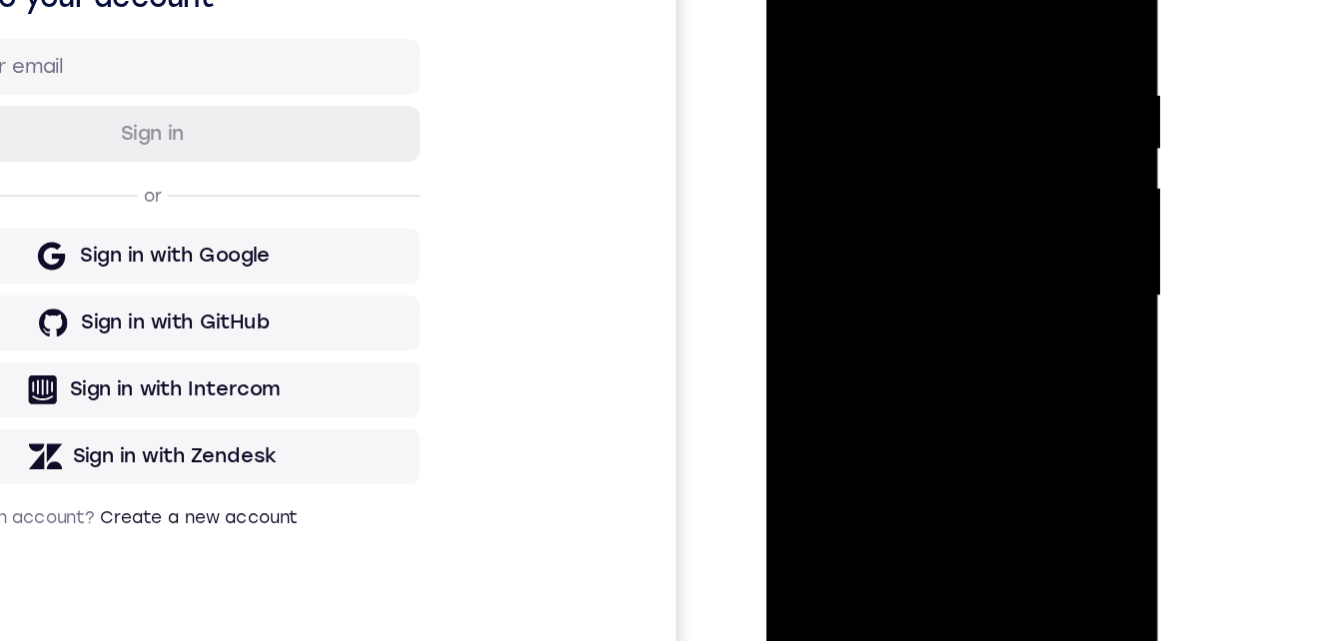
click at [1018, 148] on div at bounding box center [907, 181] width 252 height 560
drag, startPoint x: 1010, startPoint y: 174, endPoint x: 1042, endPoint y: 284, distance: 114.5
click at [1051, 175] on html "Online web based iOS Simulators and Android Emulators. Run iPhone, iPad, Mobile…" at bounding box center [908, 185] width 285 height 599
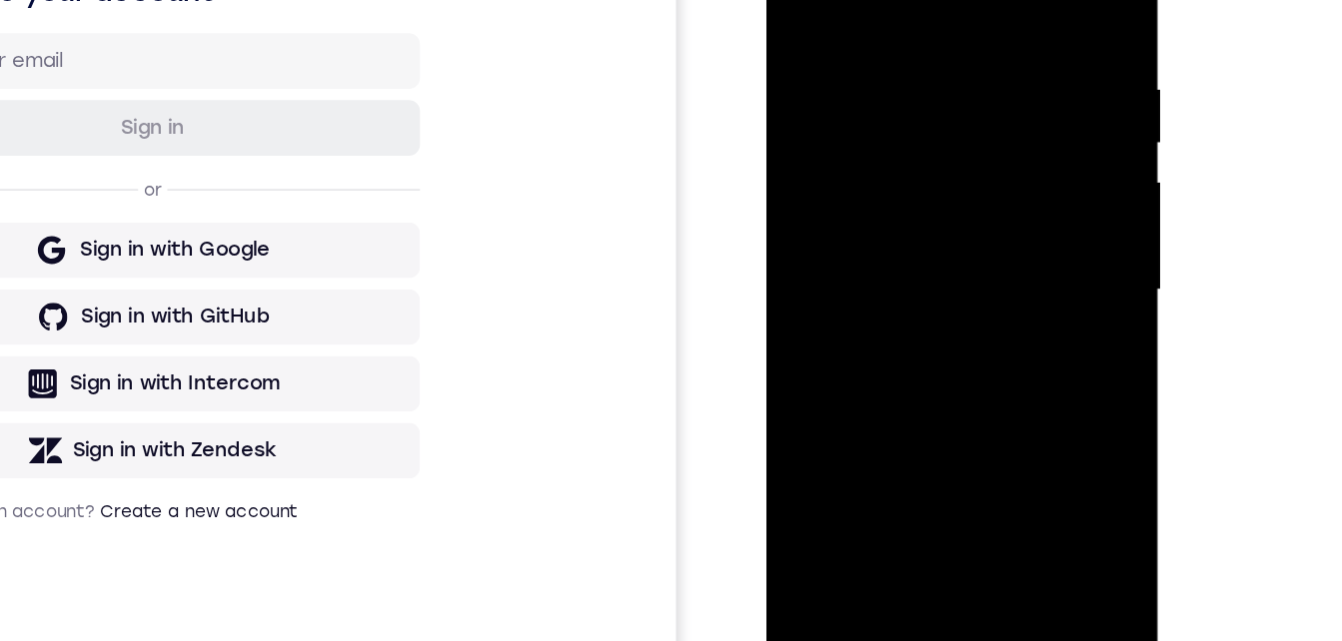
click at [987, 403] on div at bounding box center [907, 176] width 252 height 560
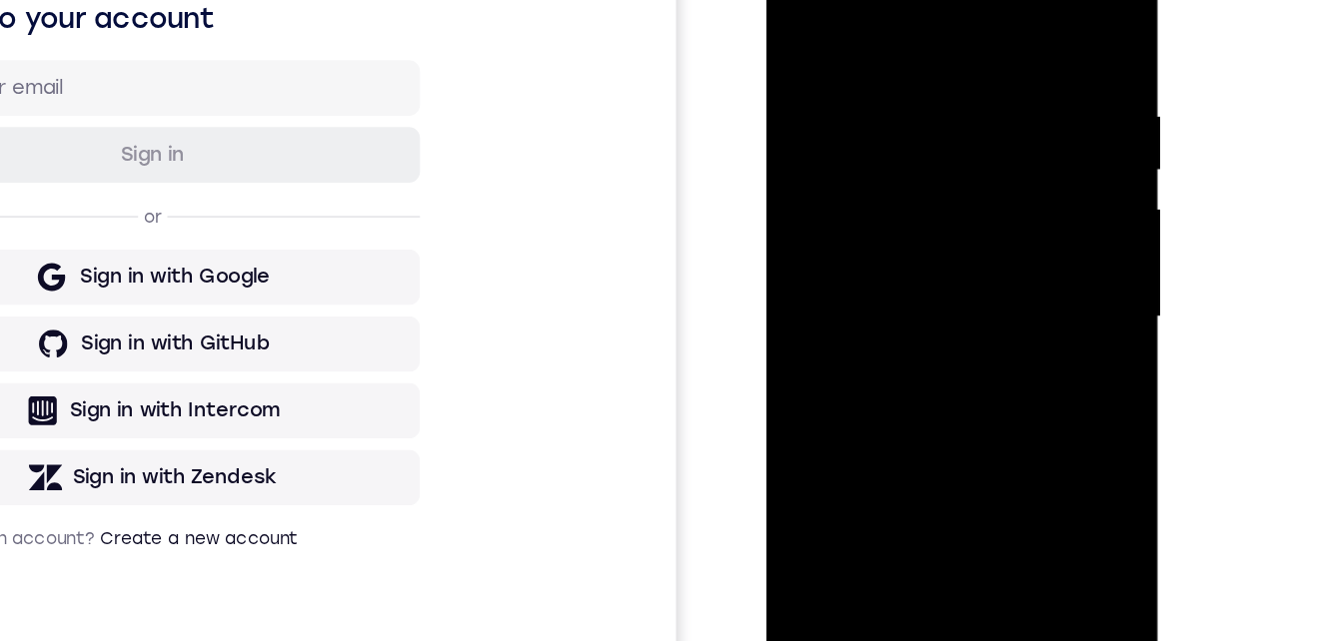
click at [1010, 188] on div at bounding box center [907, 202] width 252 height 560
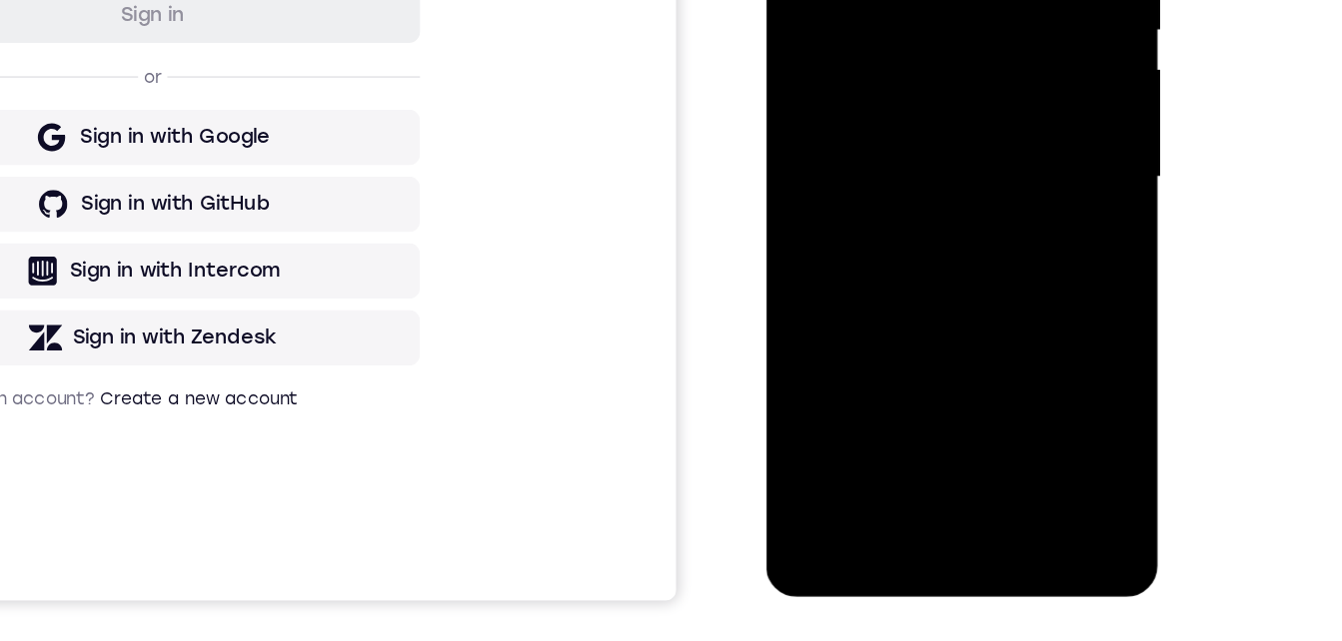
drag, startPoint x: 957, startPoint y: 6, endPoint x: 990, endPoint y: 54, distance: 58.2
click at [990, 54] on div at bounding box center [907, 63] width 252 height 560
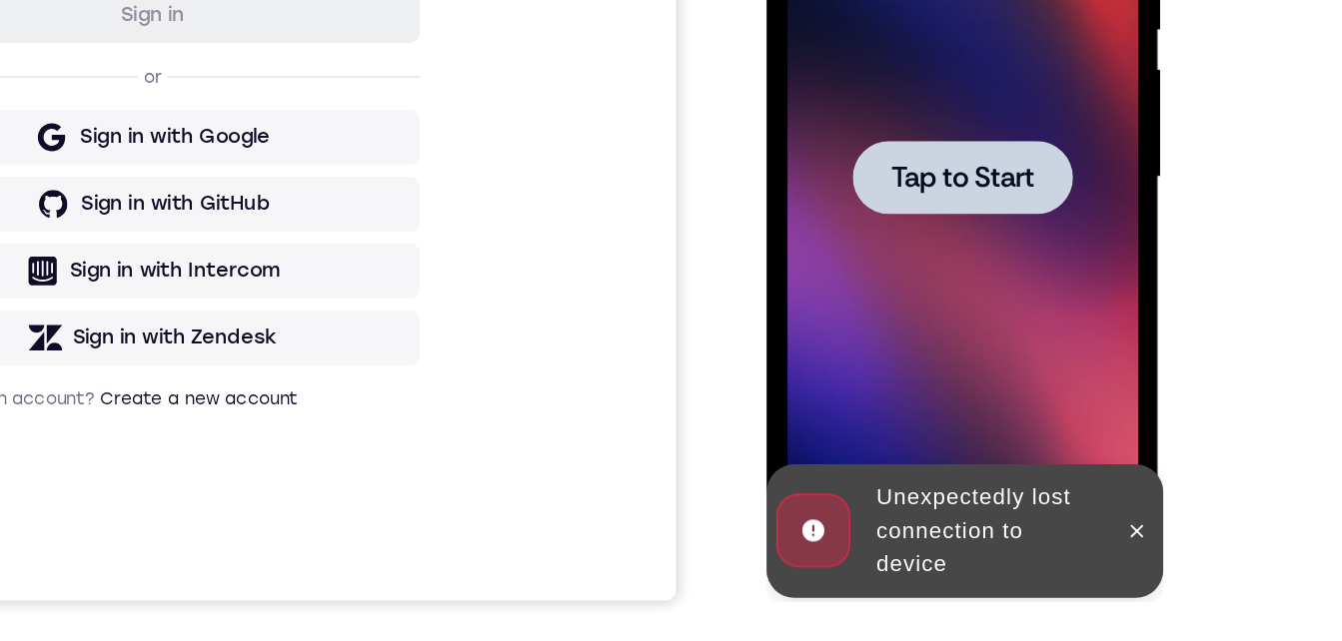
scroll to position [228, 0]
